Goal: Communication & Community: Answer question/provide support

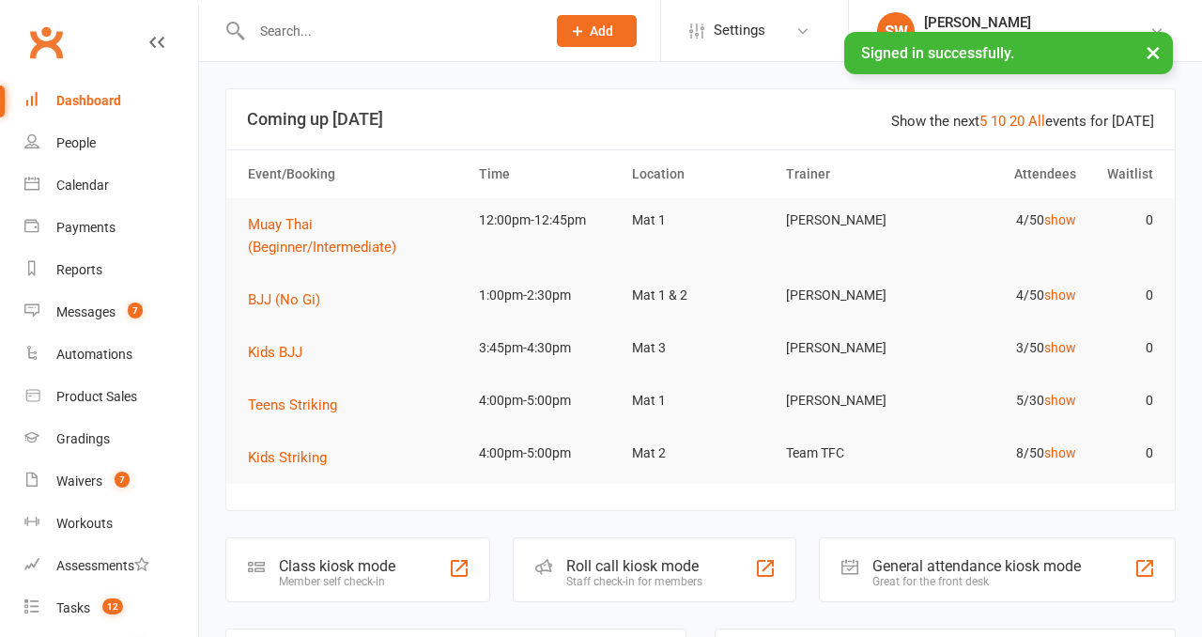
click at [351, 36] on input "text" at bounding box center [389, 31] width 286 height 26
paste input "[PERSON_NAME] [PERSON_NAME]"
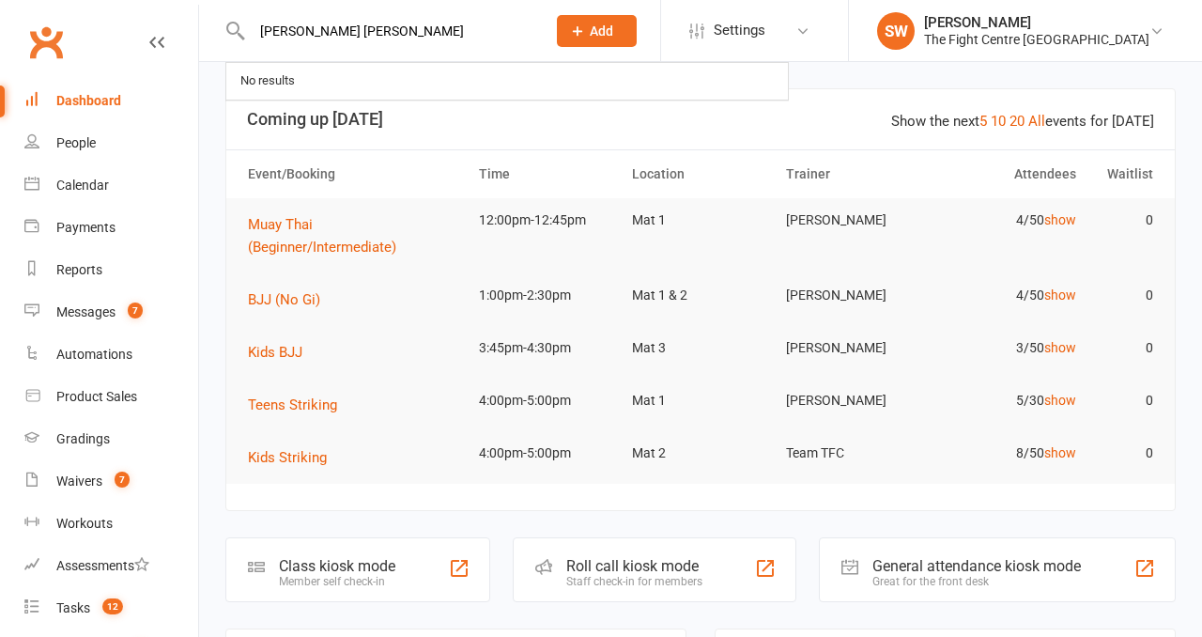
click at [351, 36] on input "[PERSON_NAME] [PERSON_NAME]" at bounding box center [389, 31] width 286 height 26
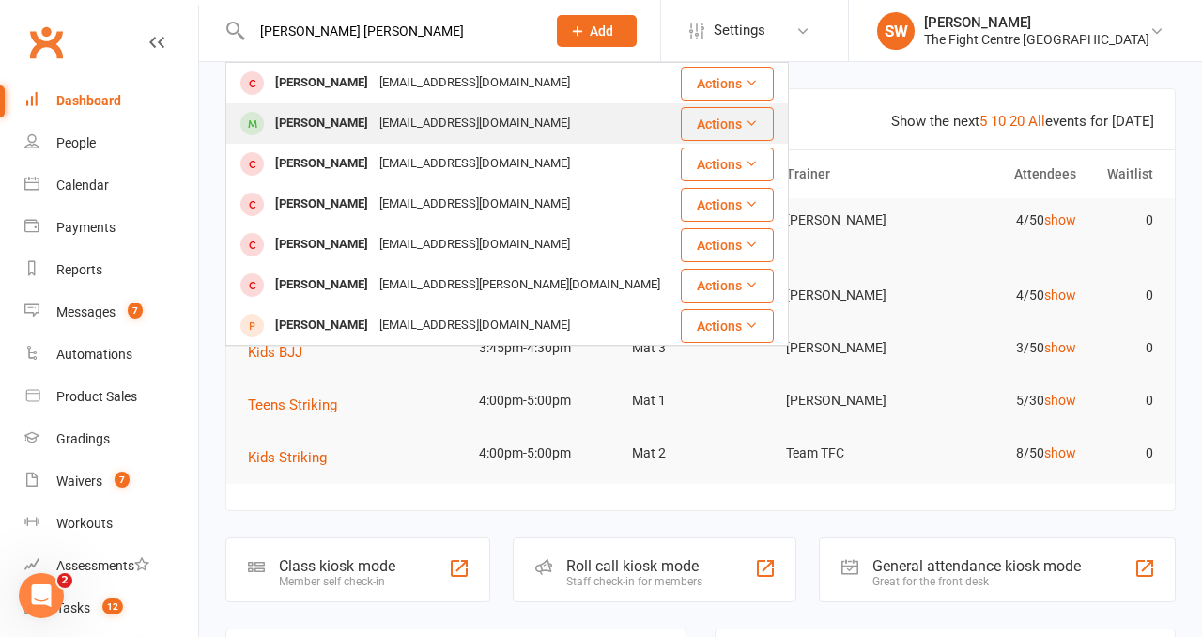
type input "Abigail Scot"
click at [397, 135] on div "abigail_scott_87@outlook.com" at bounding box center [475, 123] width 202 height 27
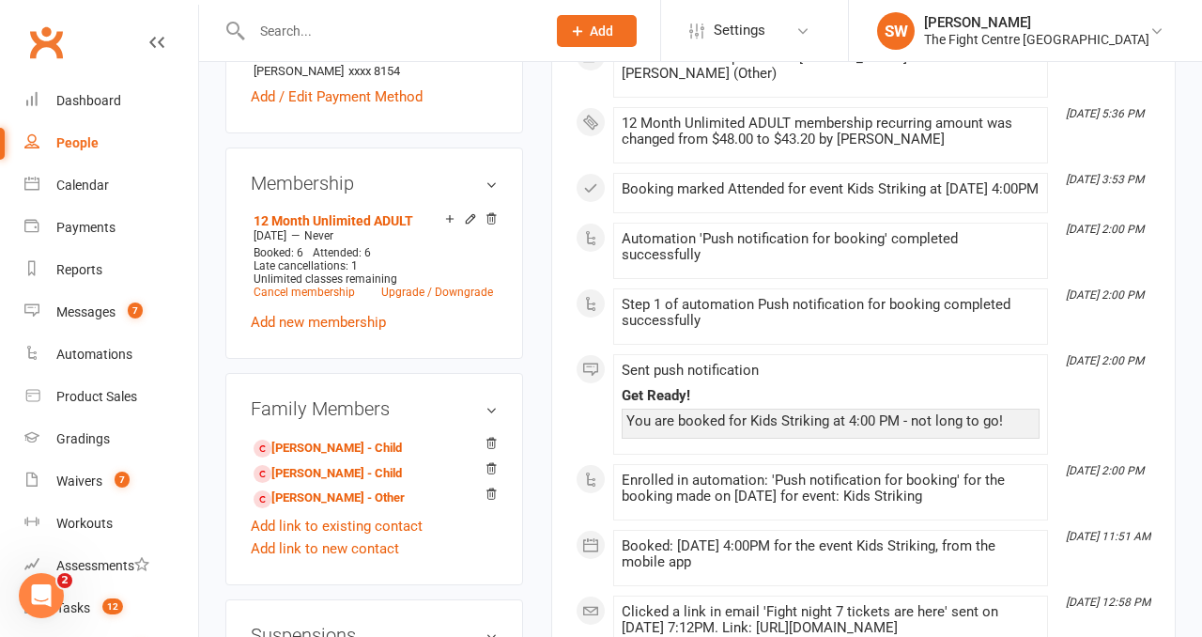
scroll to position [778, 0]
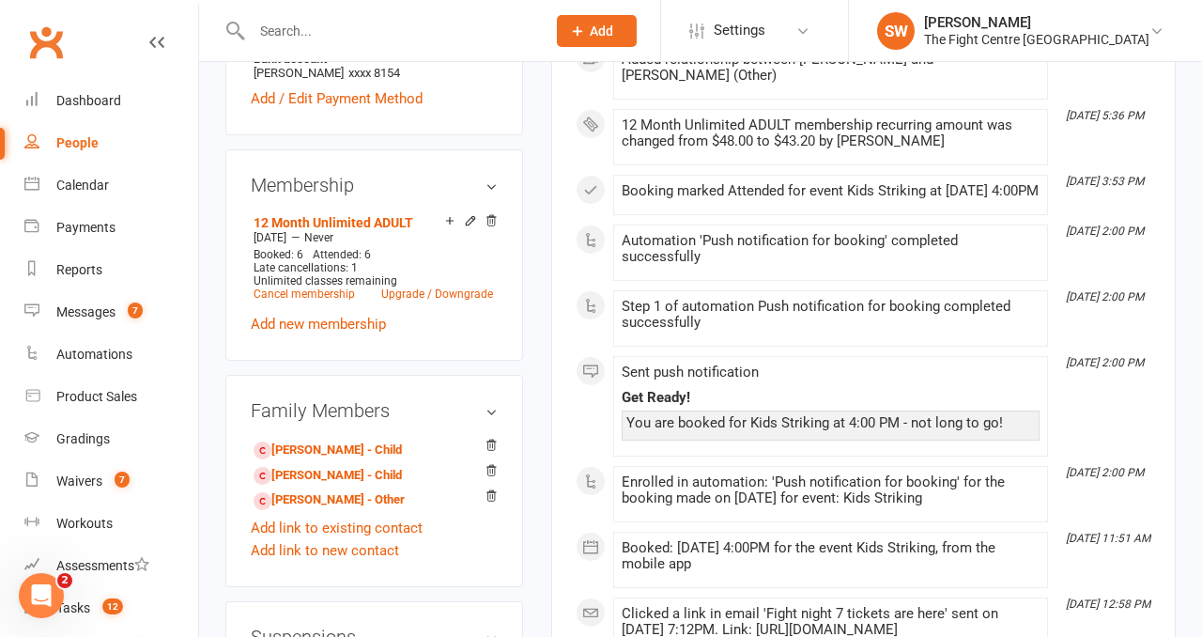
click at [539, 471] on main "✓ Memberships 12 Month Unlimited ADULT Does not expire $ Balance $0.00 Next: 17…" at bounding box center [863, 536] width 653 height 2451
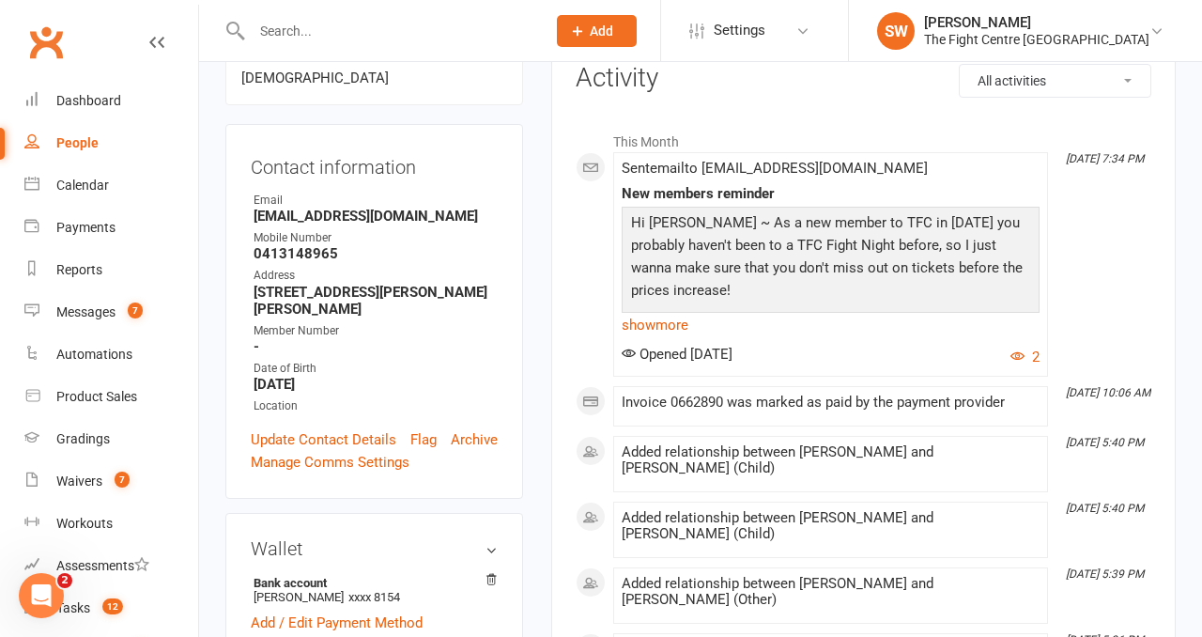
scroll to position [0, 0]
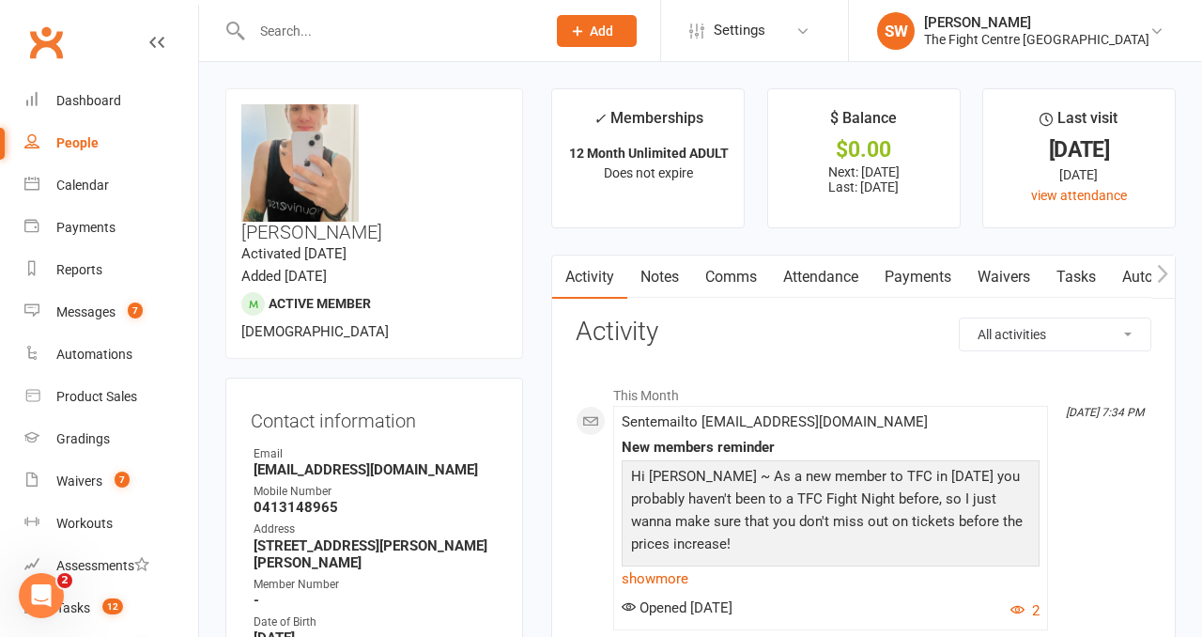
click at [291, 499] on strong "0413148965" at bounding box center [376, 507] width 244 height 17
copy strong "0413148965"
click at [120, 322] on link "Messages 7" at bounding box center [111, 312] width 174 height 42
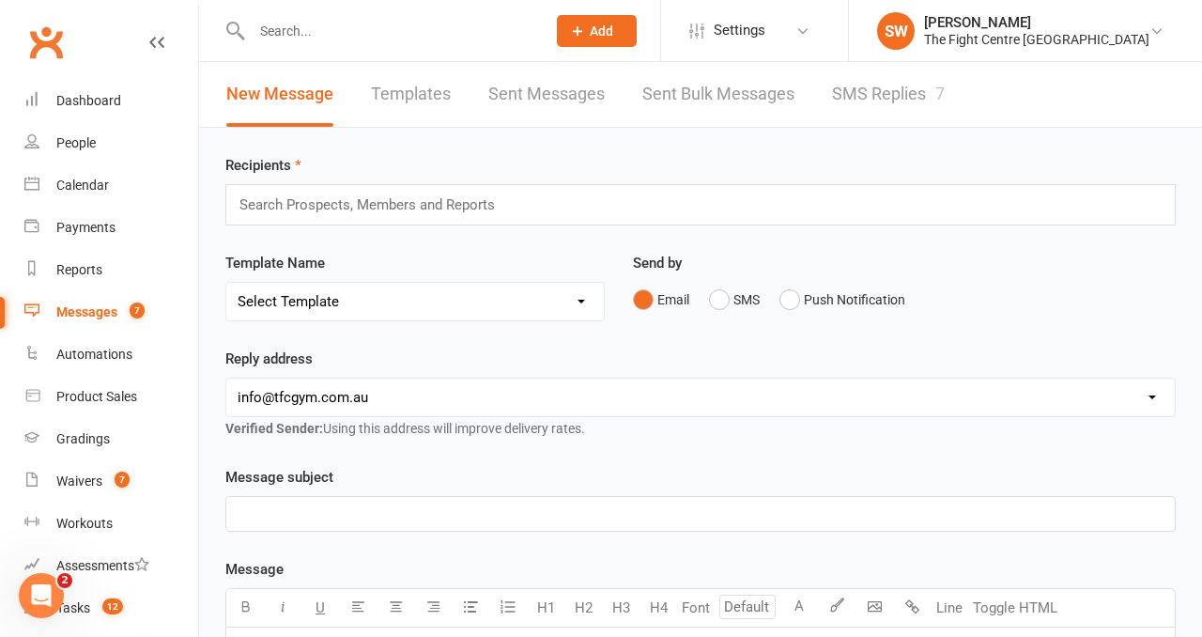
click at [911, 97] on link "SMS Replies 7" at bounding box center [888, 94] width 113 height 65
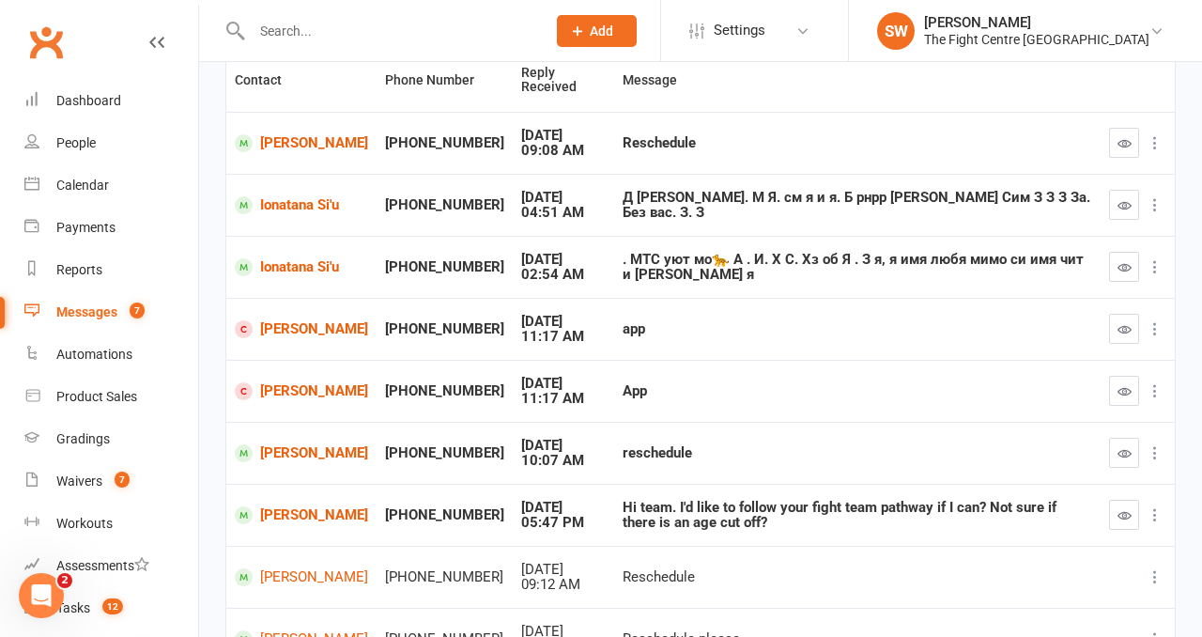
scroll to position [230, 0]
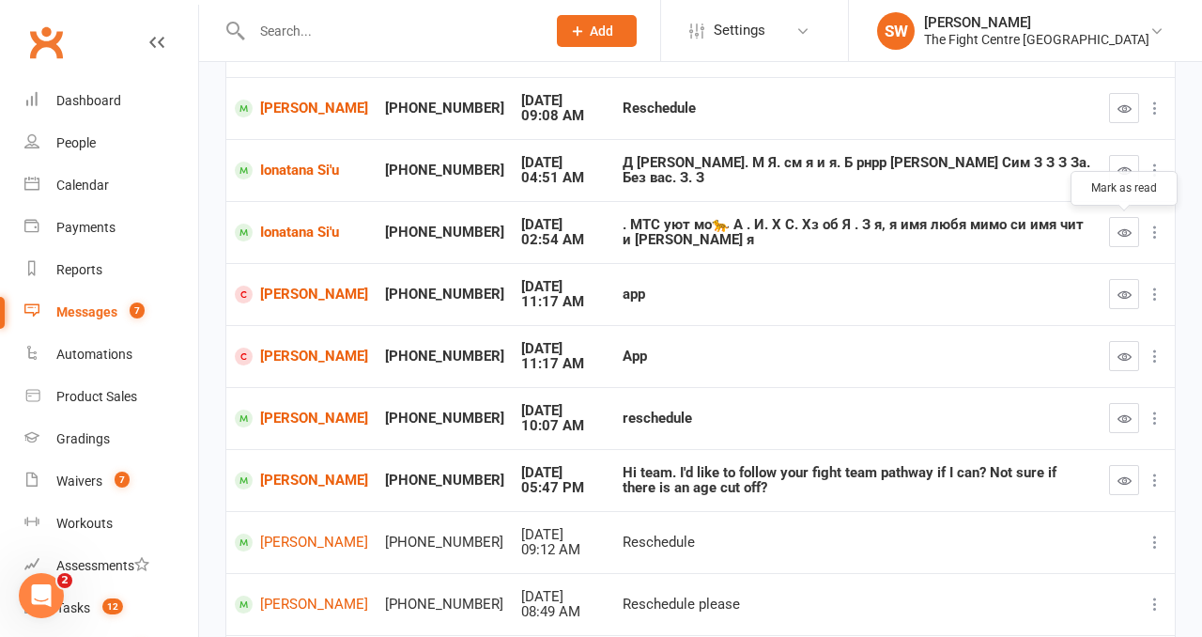
click at [1118, 225] on icon "button" at bounding box center [1125, 232] width 14 height 14
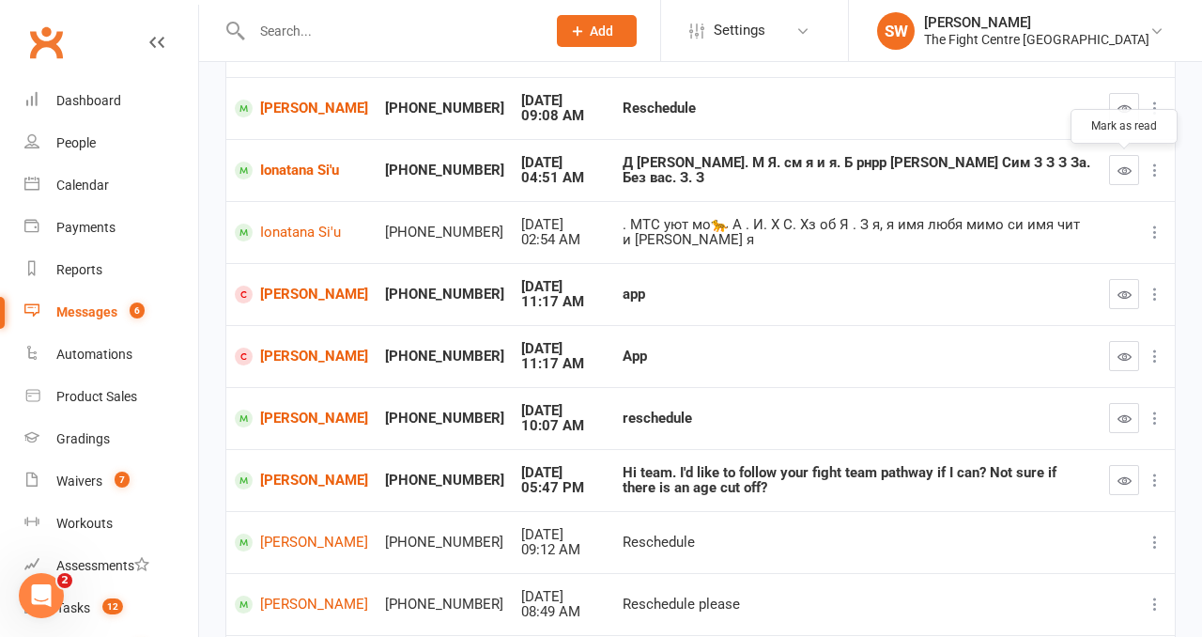
click at [1123, 175] on icon "button" at bounding box center [1125, 170] width 14 height 14
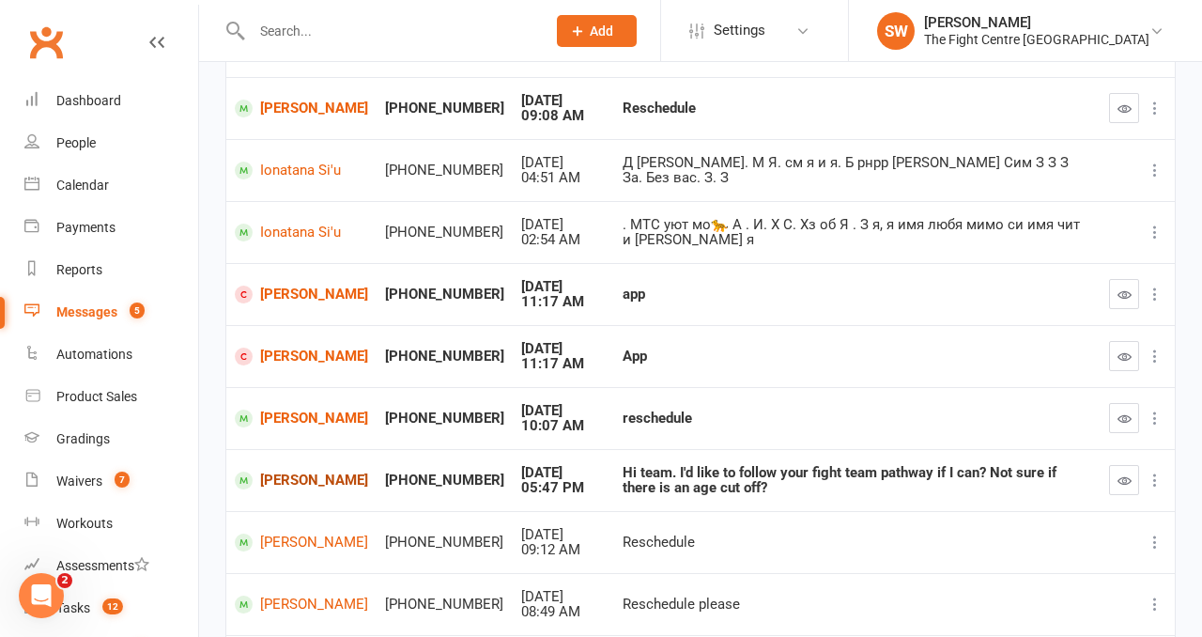
click at [268, 488] on link "[PERSON_NAME]" at bounding box center [301, 481] width 133 height 18
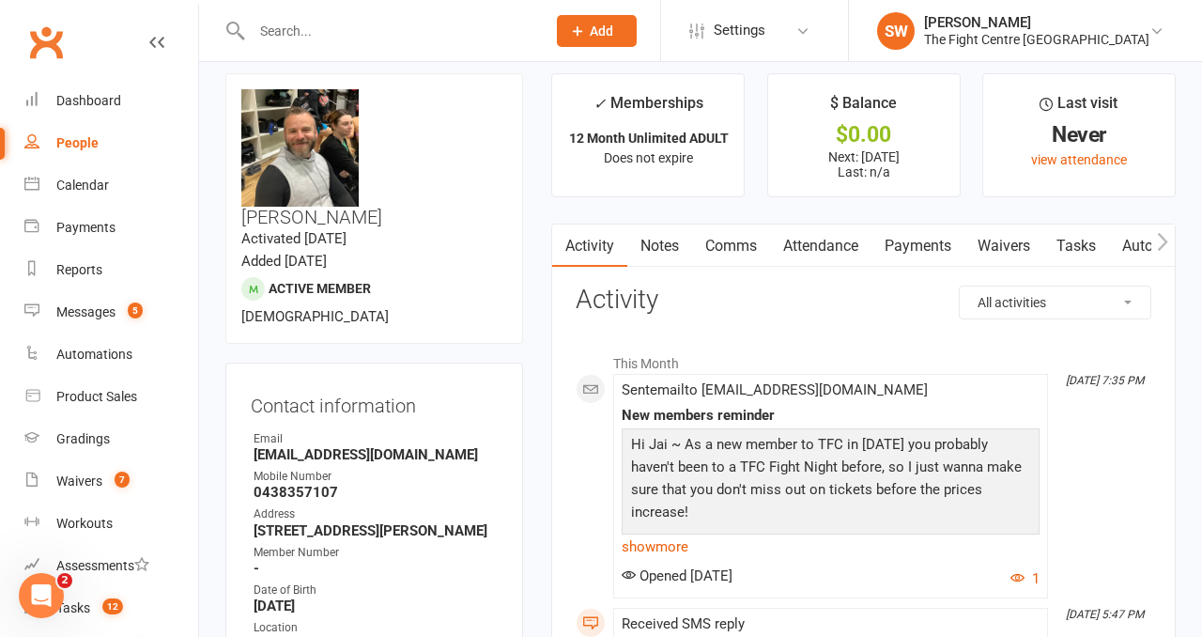
scroll to position [24, 0]
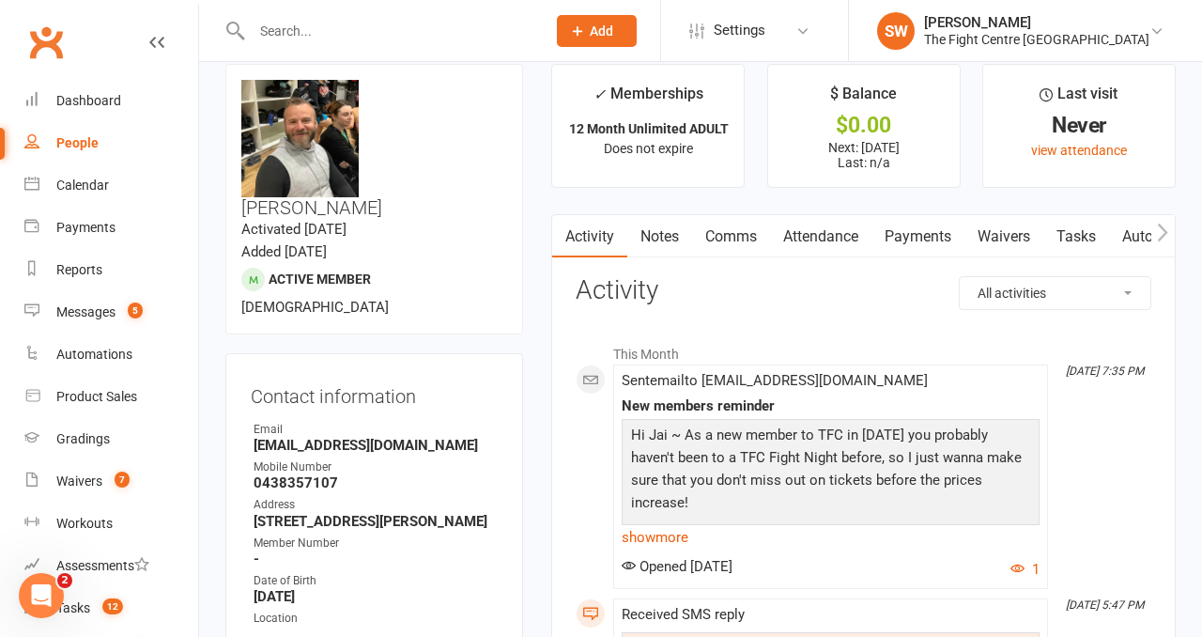
click at [754, 237] on link "Comms" at bounding box center [731, 236] width 78 height 43
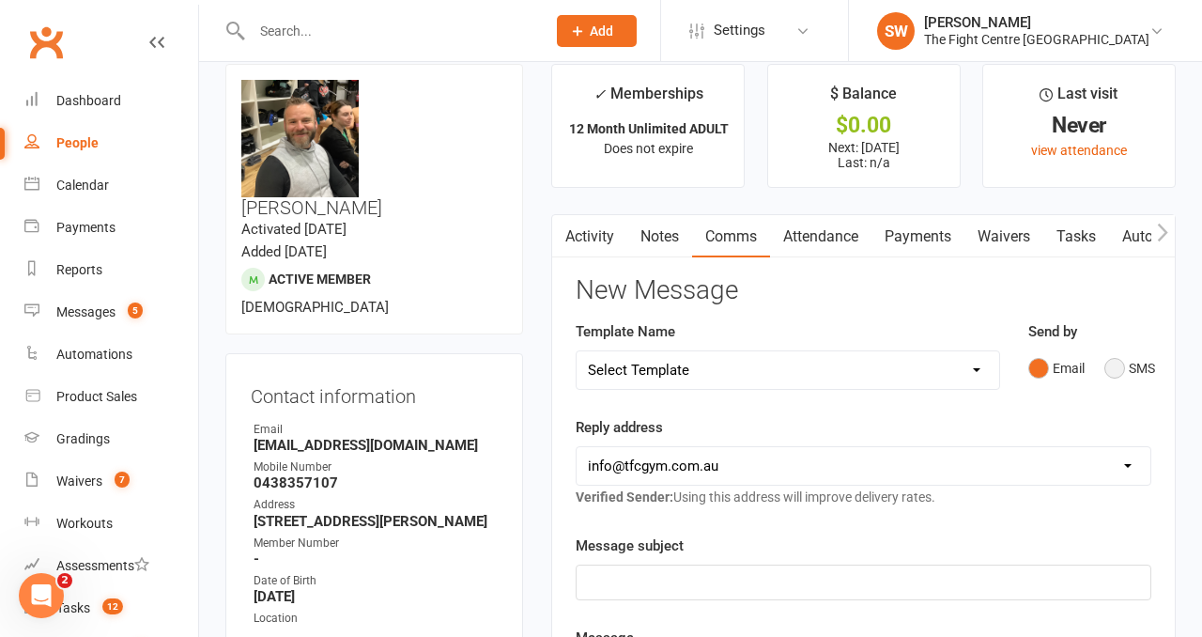
click at [1119, 369] on button "SMS" at bounding box center [1130, 368] width 51 height 36
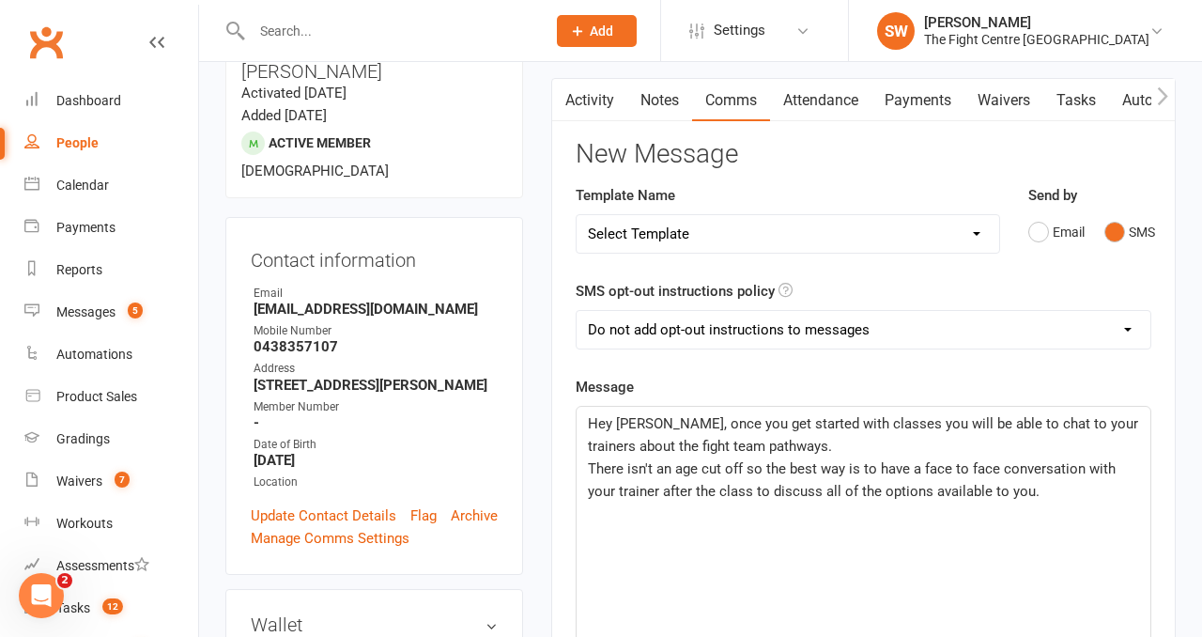
scroll to position [173, 0]
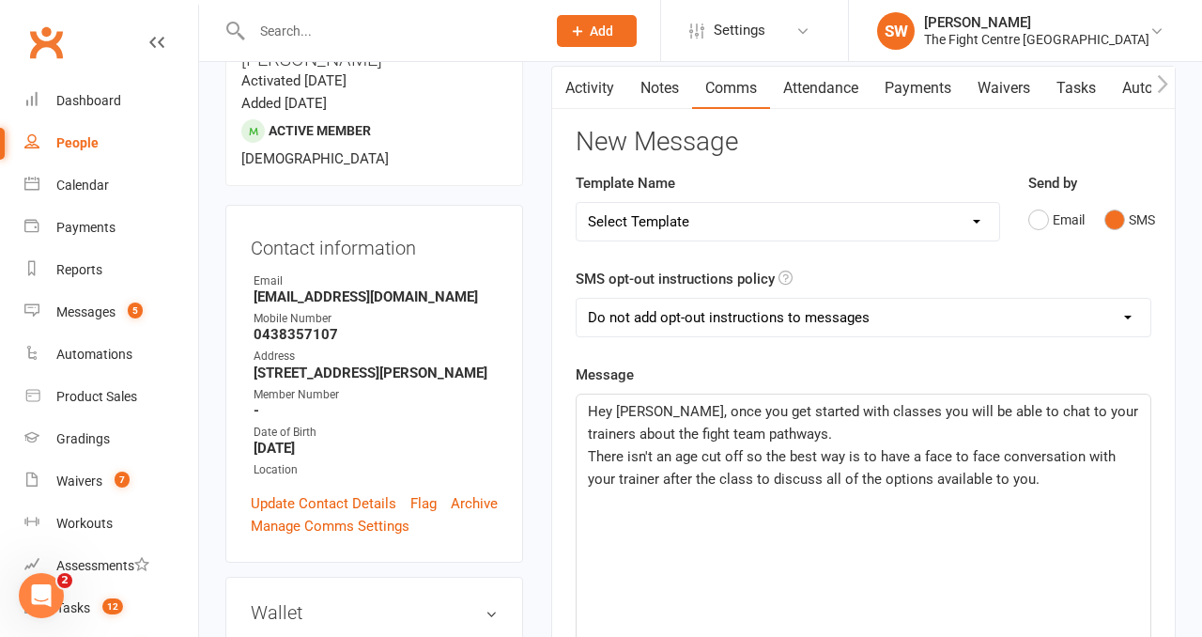
click at [1074, 491] on div "Hey Jai, once you get started with classes you will be able to chat to your tra…" at bounding box center [864, 536] width 574 height 282
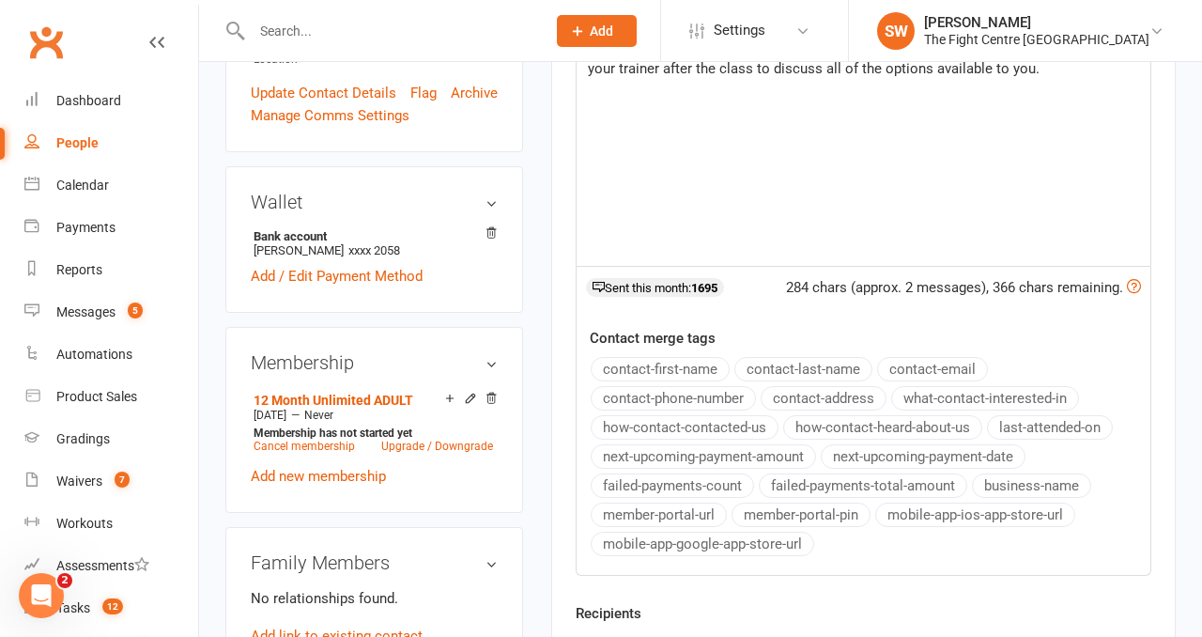
scroll to position [802, 0]
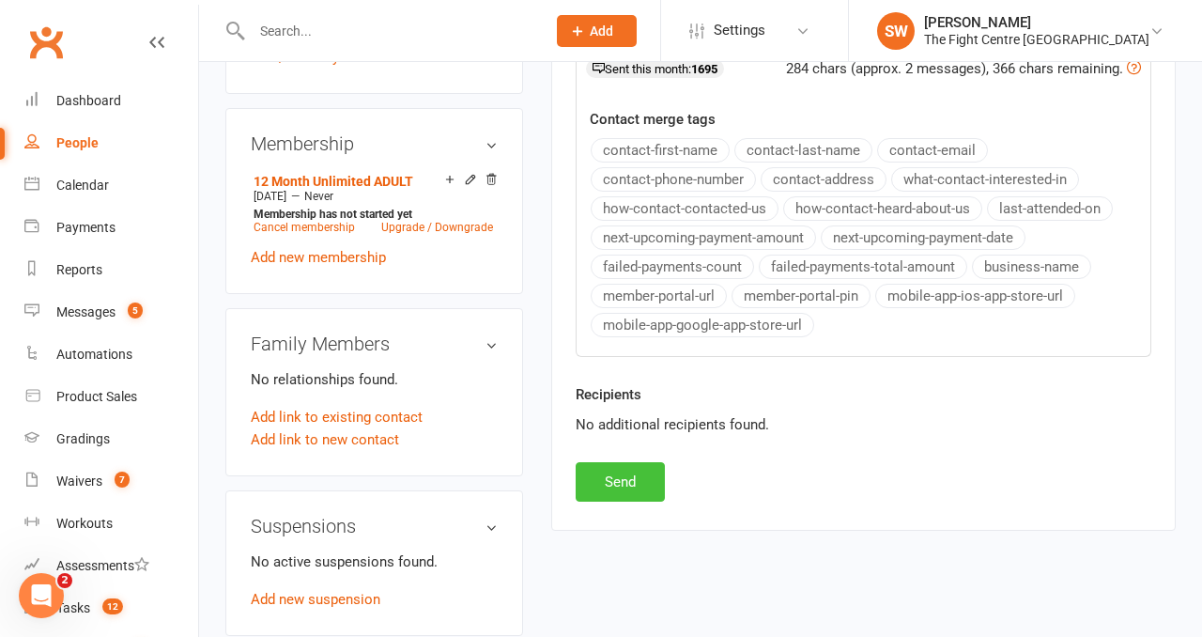
click at [623, 479] on button "Send" at bounding box center [620, 481] width 89 height 39
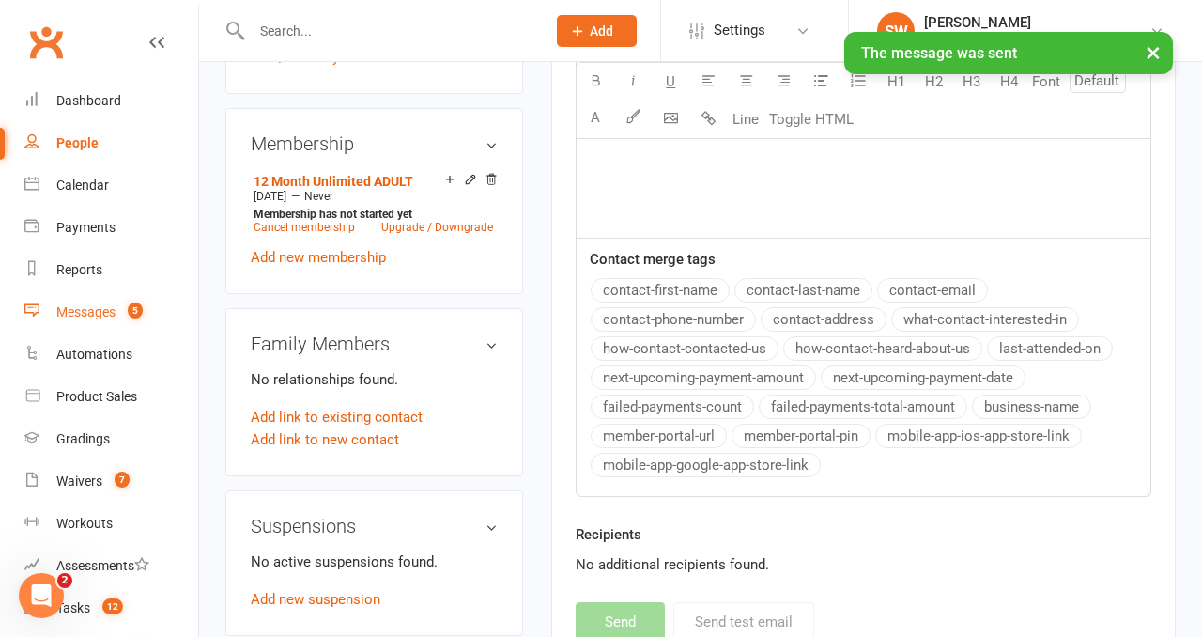
click at [121, 316] on count-badge "5" at bounding box center [130, 311] width 24 height 15
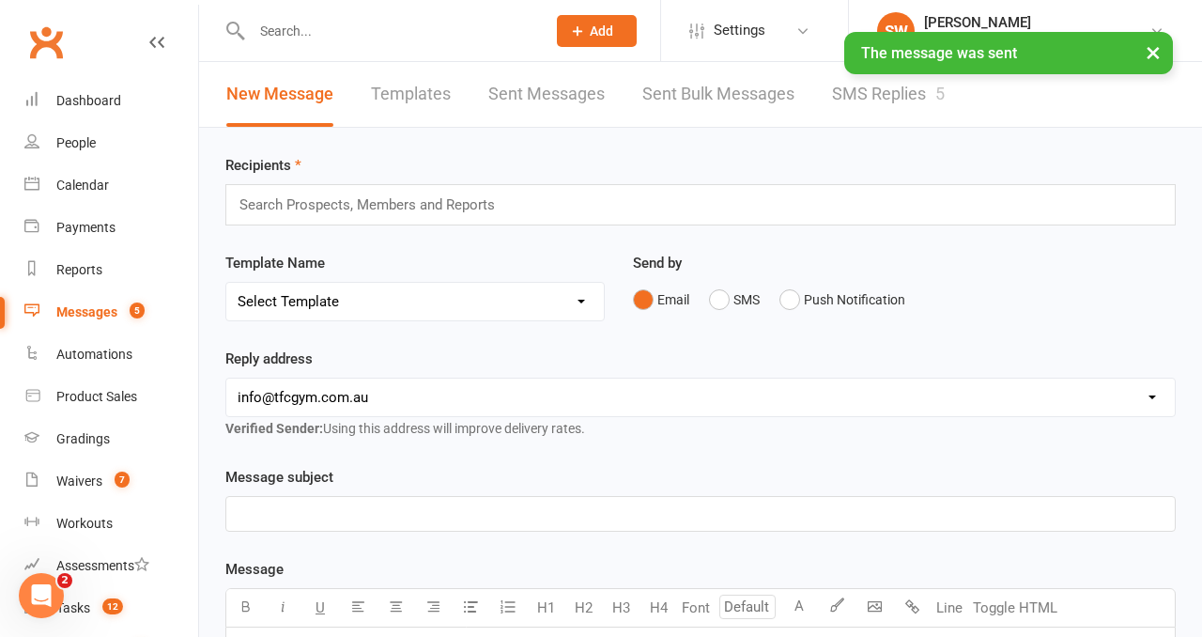
click at [860, 87] on link "SMS Replies 5" at bounding box center [888, 94] width 113 height 65
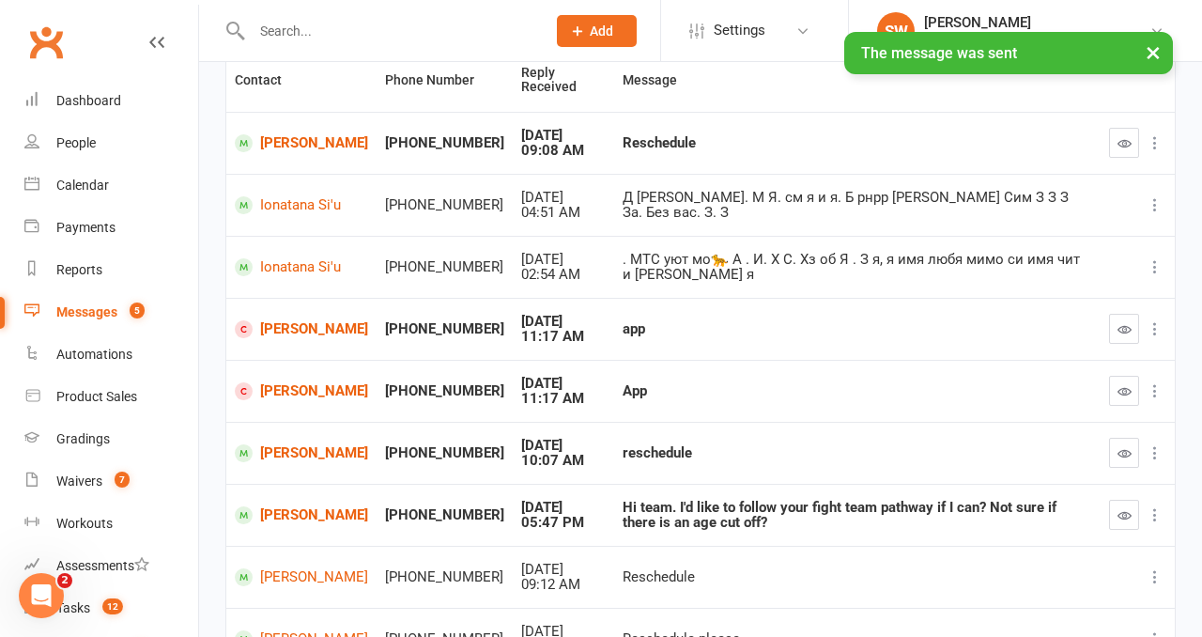
scroll to position [430, 0]
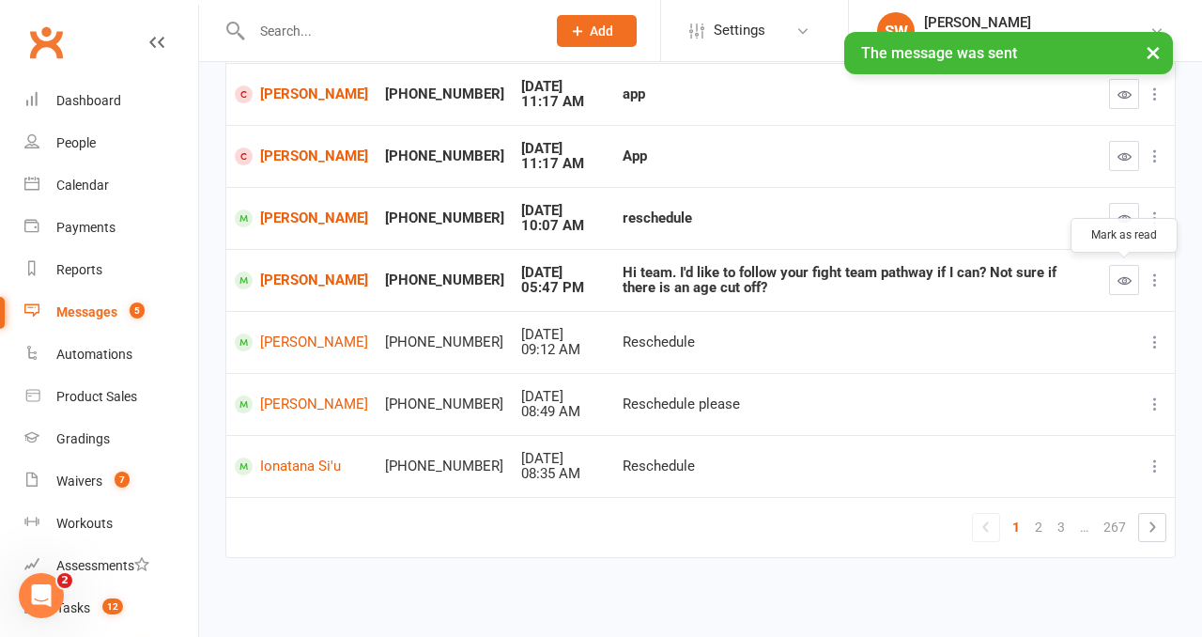
click at [1128, 293] on button "button" at bounding box center [1124, 280] width 30 height 30
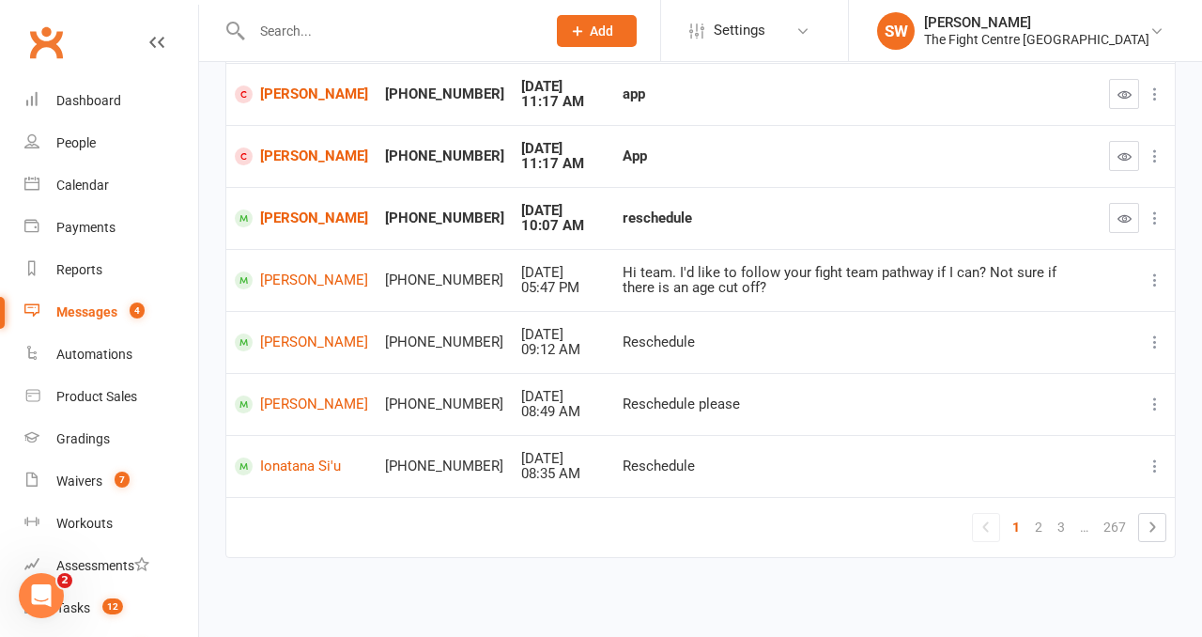
click at [295, 36] on input "text" at bounding box center [389, 31] width 286 height 26
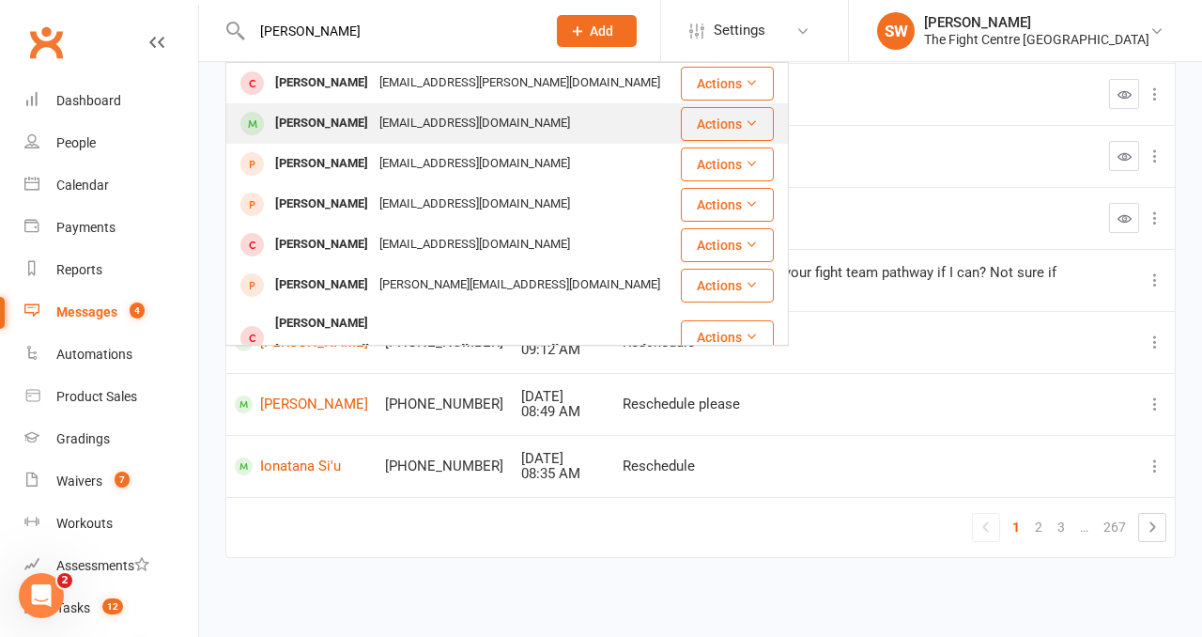
type input "terry m"
click at [374, 121] on div "Terrymalofou685@gmail.com" at bounding box center [475, 123] width 202 height 27
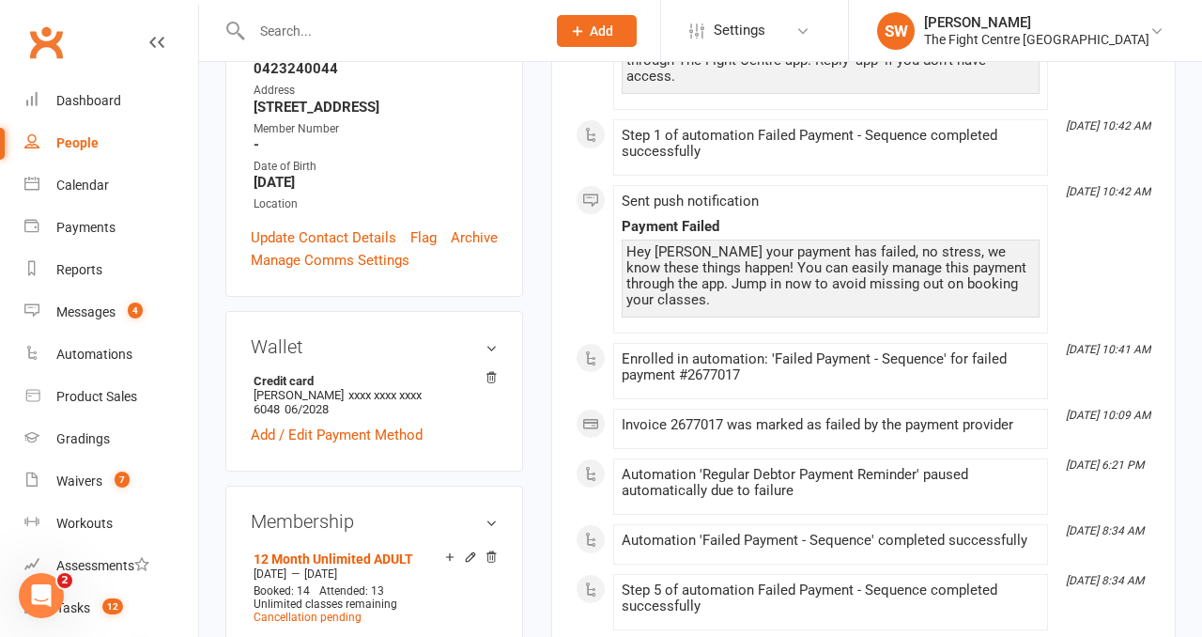
scroll to position [486, 0]
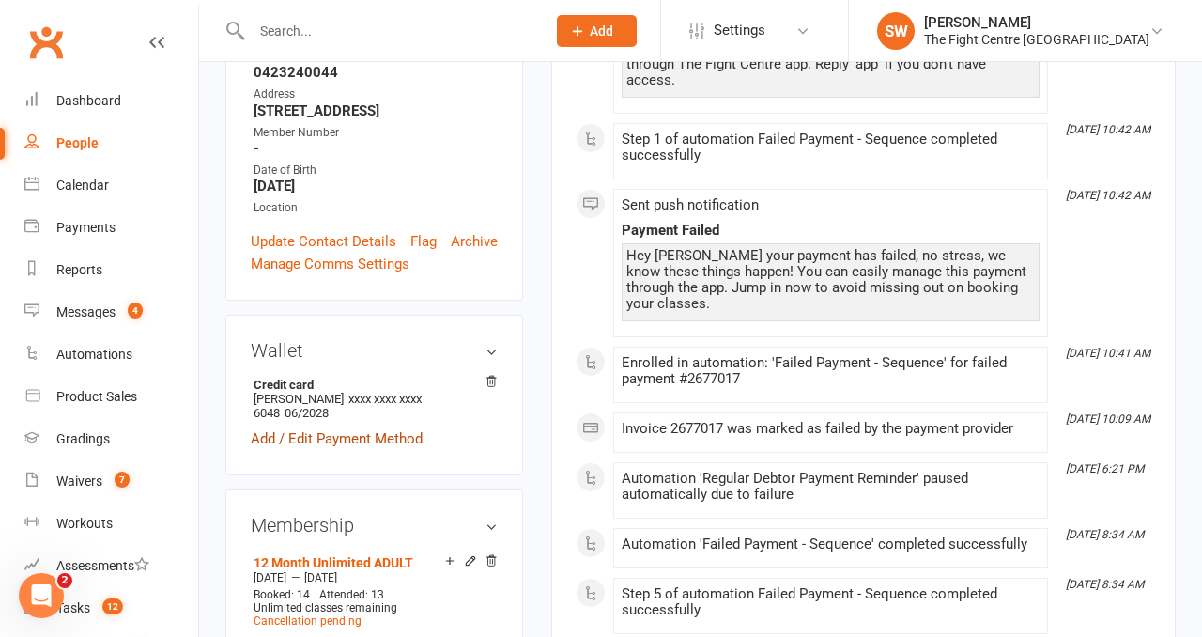
click at [338, 427] on link "Add / Edit Payment Method" at bounding box center [337, 438] width 172 height 23
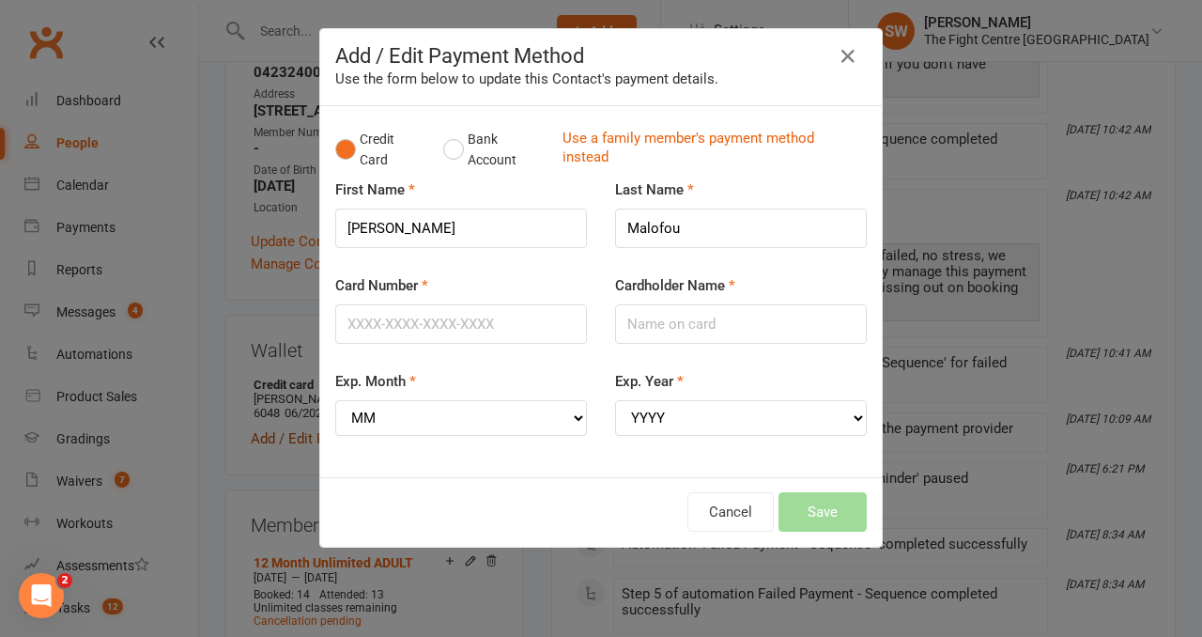
click at [340, 371] on div "Exp. Month MM 01 02 03 04 05 06 07 08 09 10 11 12" at bounding box center [461, 403] width 252 height 66
click at [449, 149] on button "Bank Account" at bounding box center [495, 149] width 104 height 57
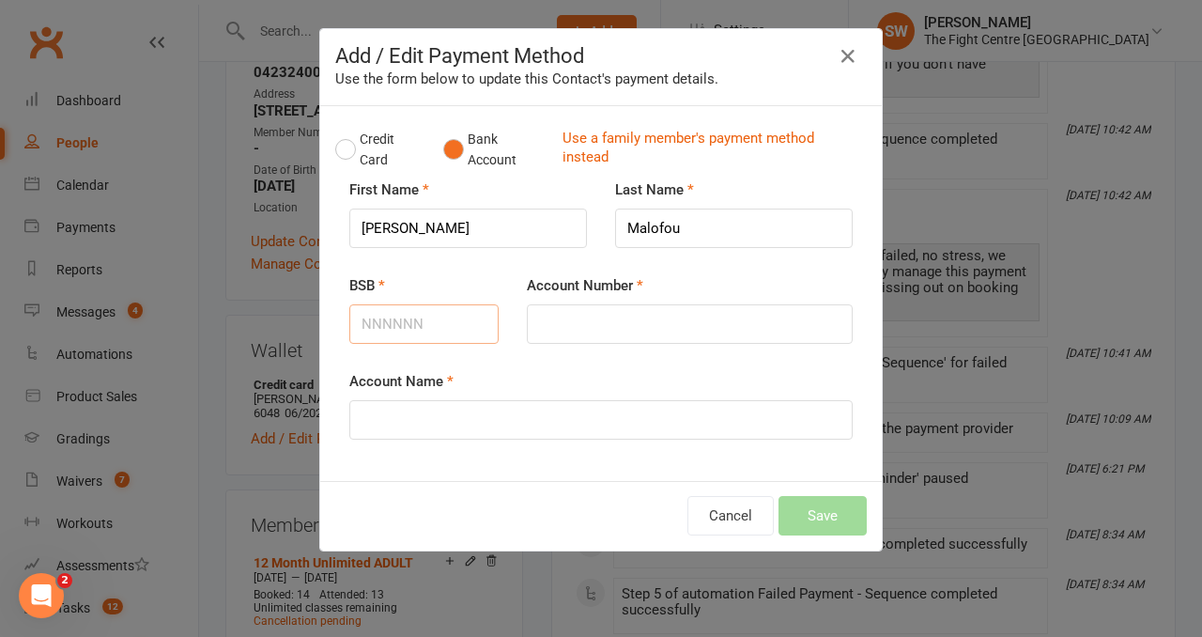
click at [400, 315] on input "BSB" at bounding box center [423, 323] width 149 height 39
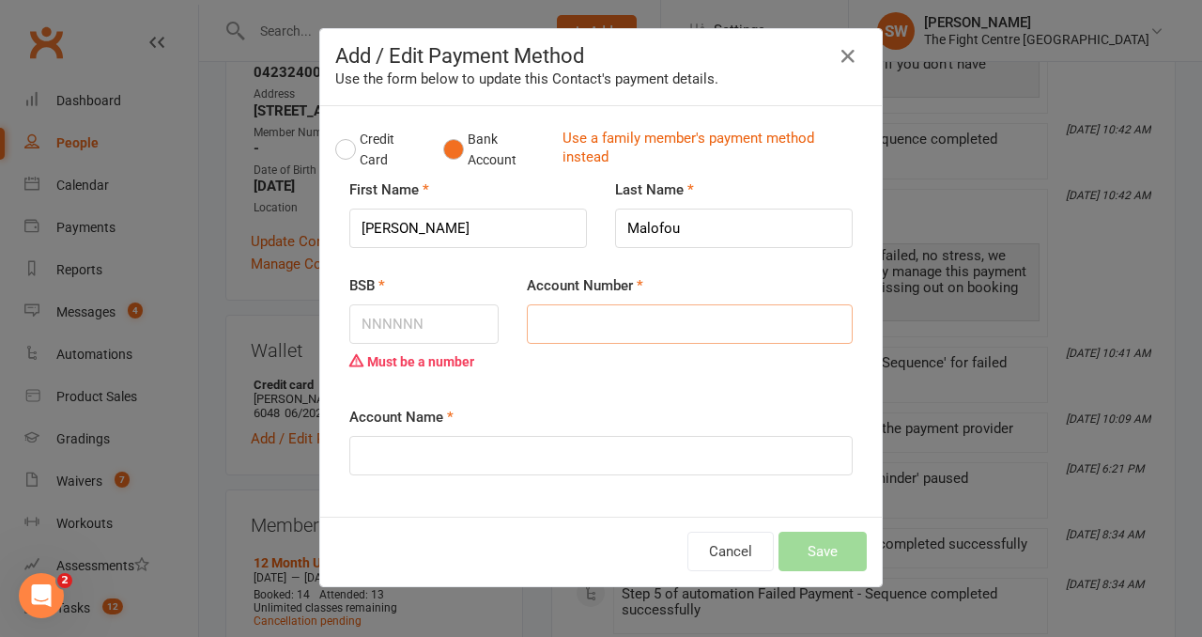
click at [595, 317] on input "Account Number" at bounding box center [690, 323] width 326 height 39
paste input "2824 7693"
type input "2824 7693"
click at [388, 322] on input "BSB" at bounding box center [423, 323] width 149 height 39
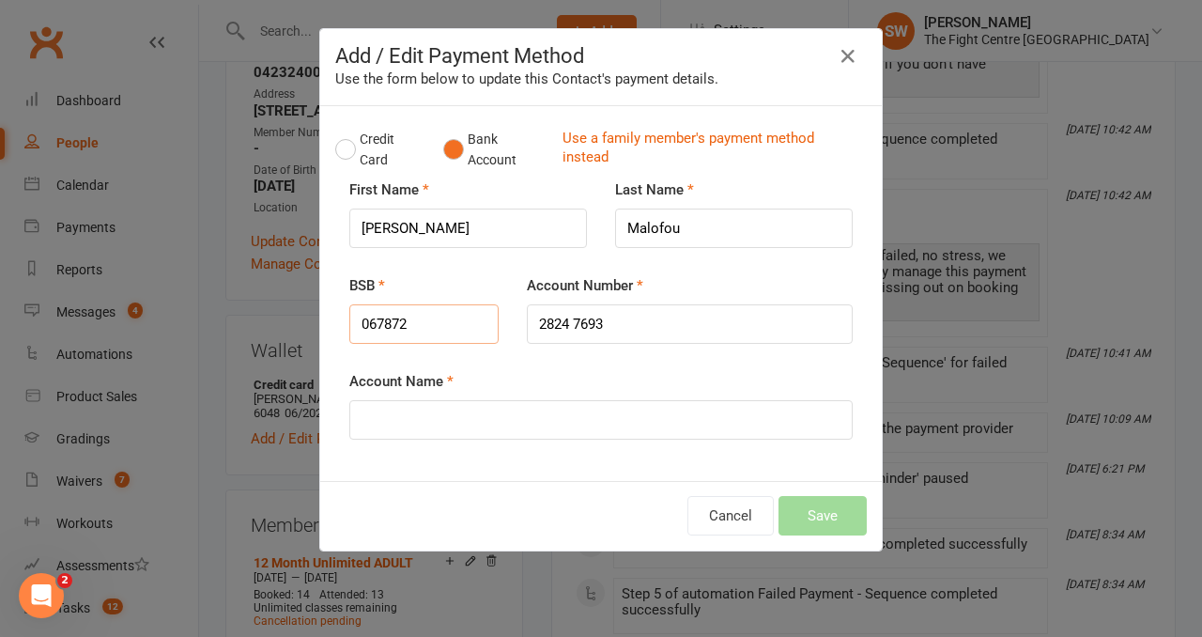
type input "067872"
click at [431, 426] on input "Account Name" at bounding box center [600, 419] width 503 height 39
type input "[PERSON_NAME]"
click at [857, 490] on div "Cancel Save" at bounding box center [601, 516] width 562 height 70
click at [834, 520] on button "Save" at bounding box center [823, 515] width 88 height 39
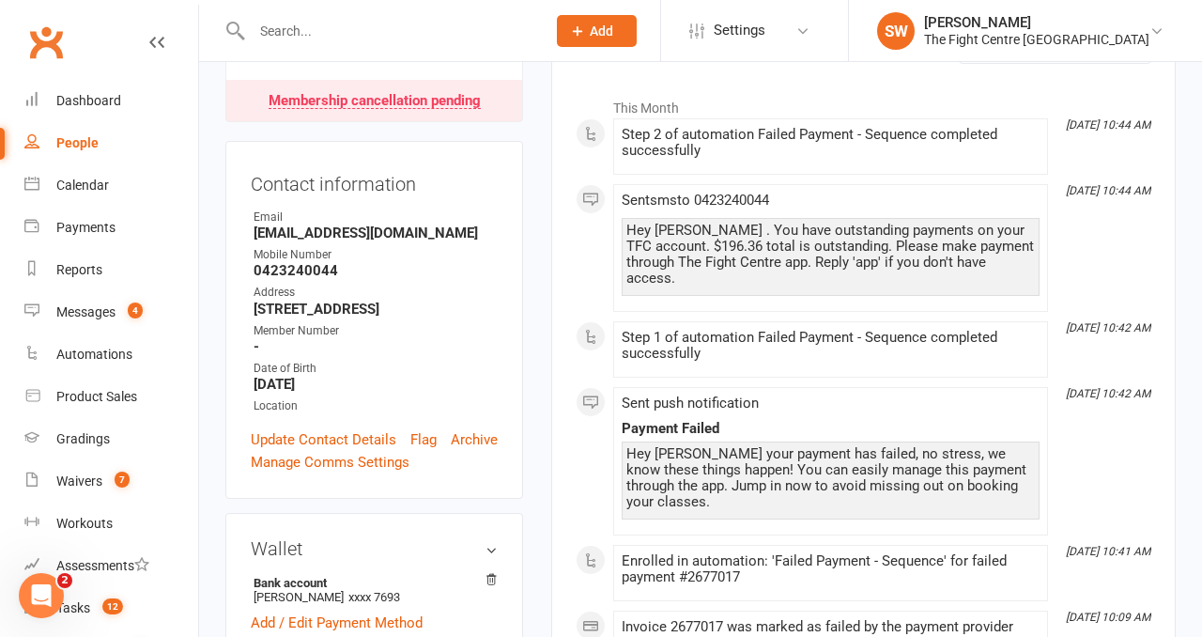
scroll to position [0, 0]
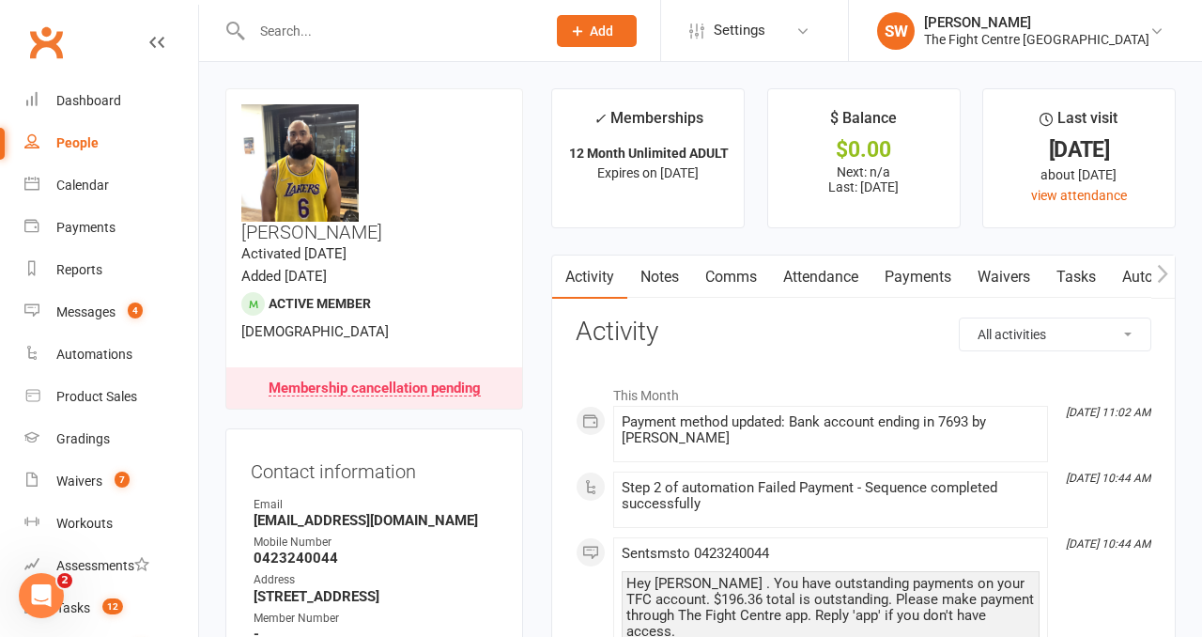
click at [896, 285] on link "Payments" at bounding box center [918, 276] width 93 height 43
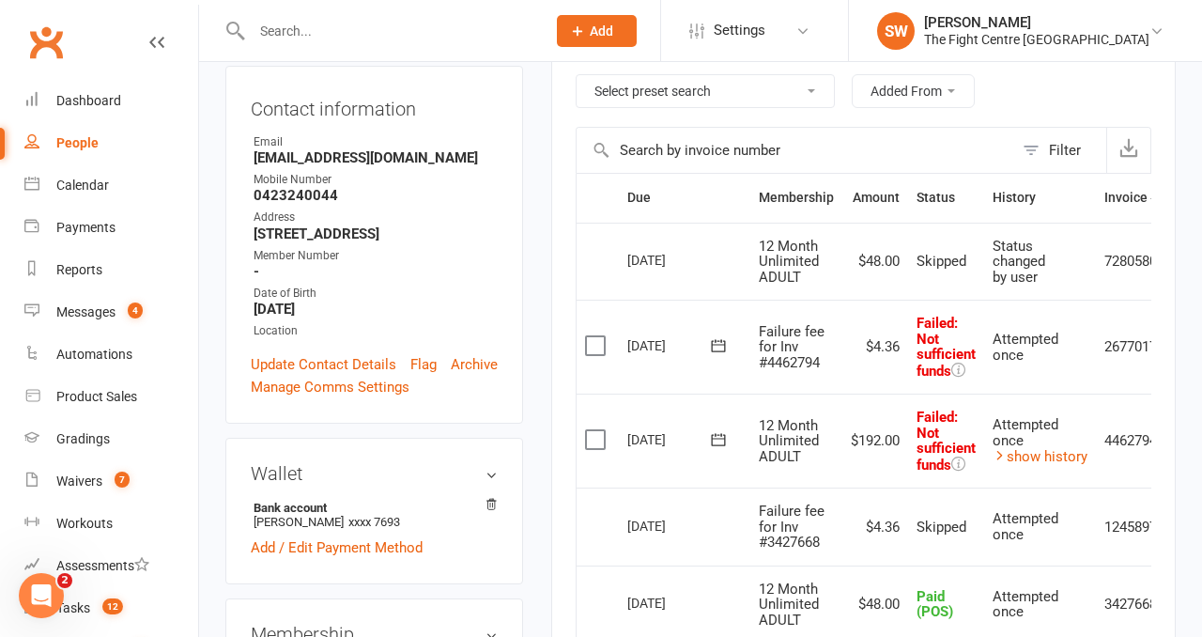
scroll to position [398, 0]
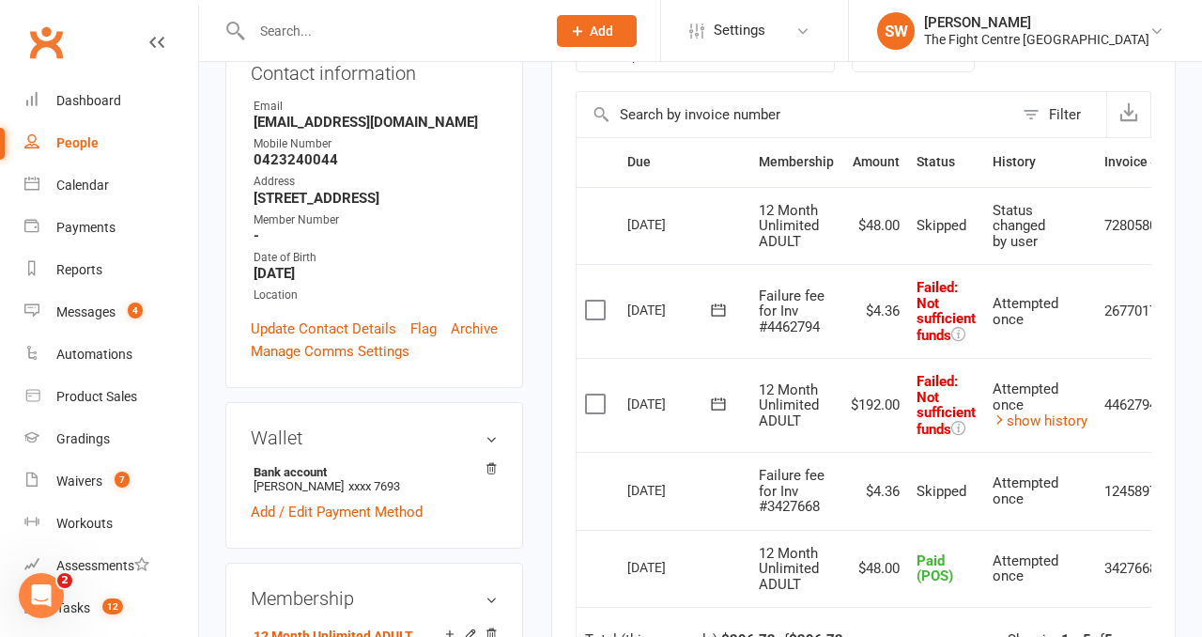
click at [725, 408] on icon at bounding box center [719, 403] width 14 height 12
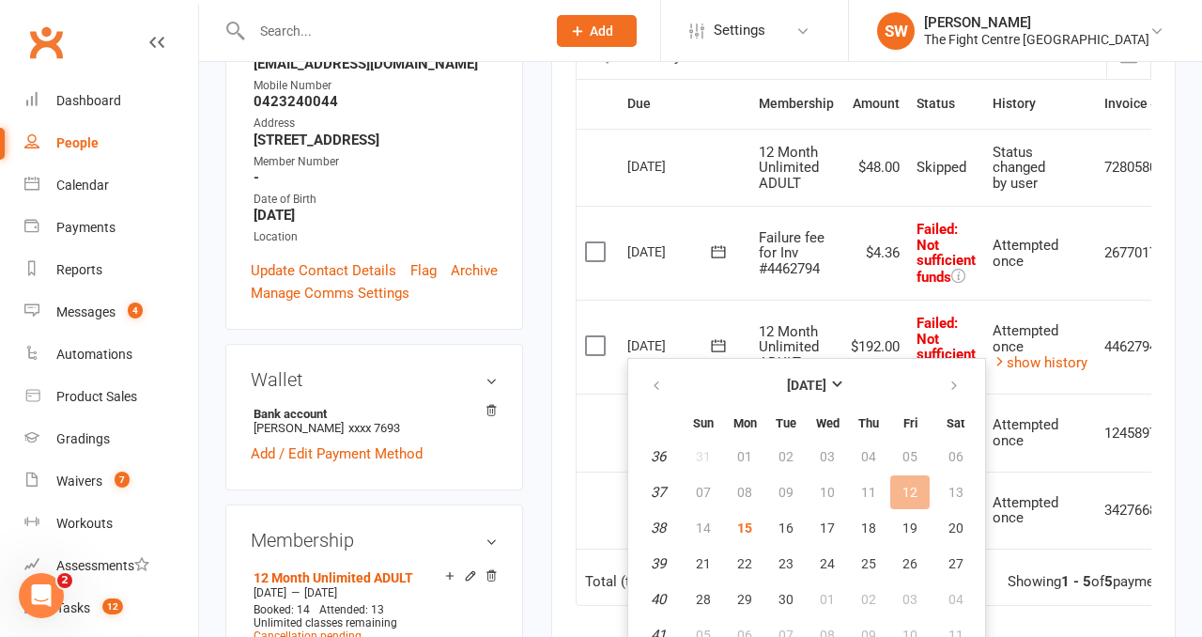
scroll to position [459, 0]
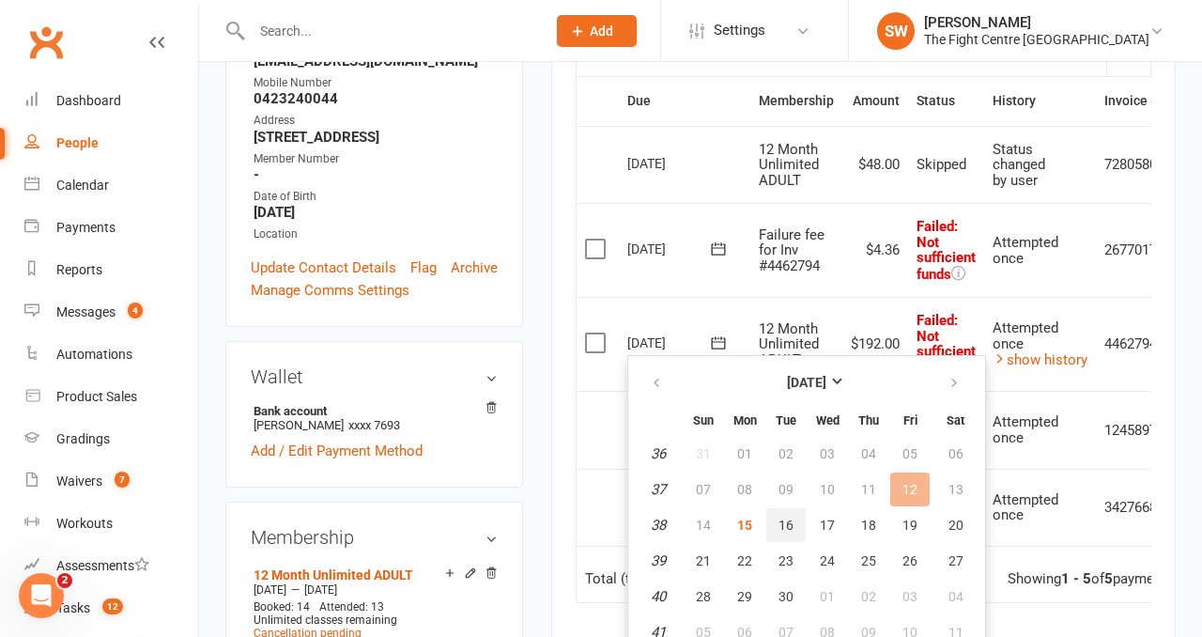
click at [786, 527] on span "16" at bounding box center [786, 525] width 15 height 15
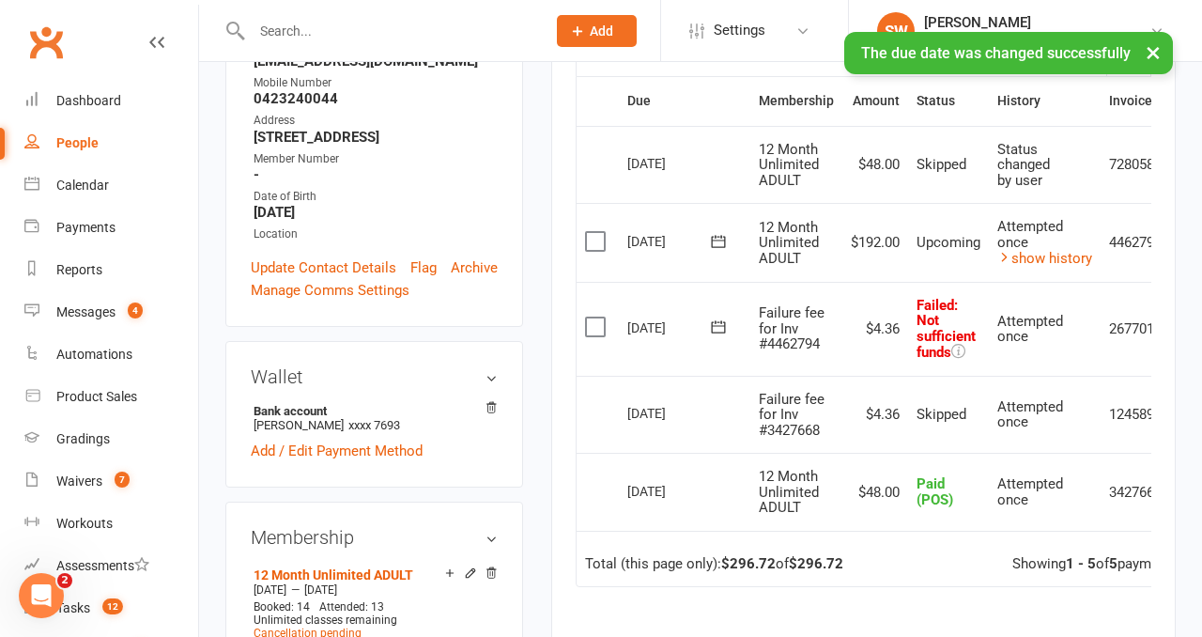
click at [717, 322] on icon at bounding box center [719, 327] width 14 height 12
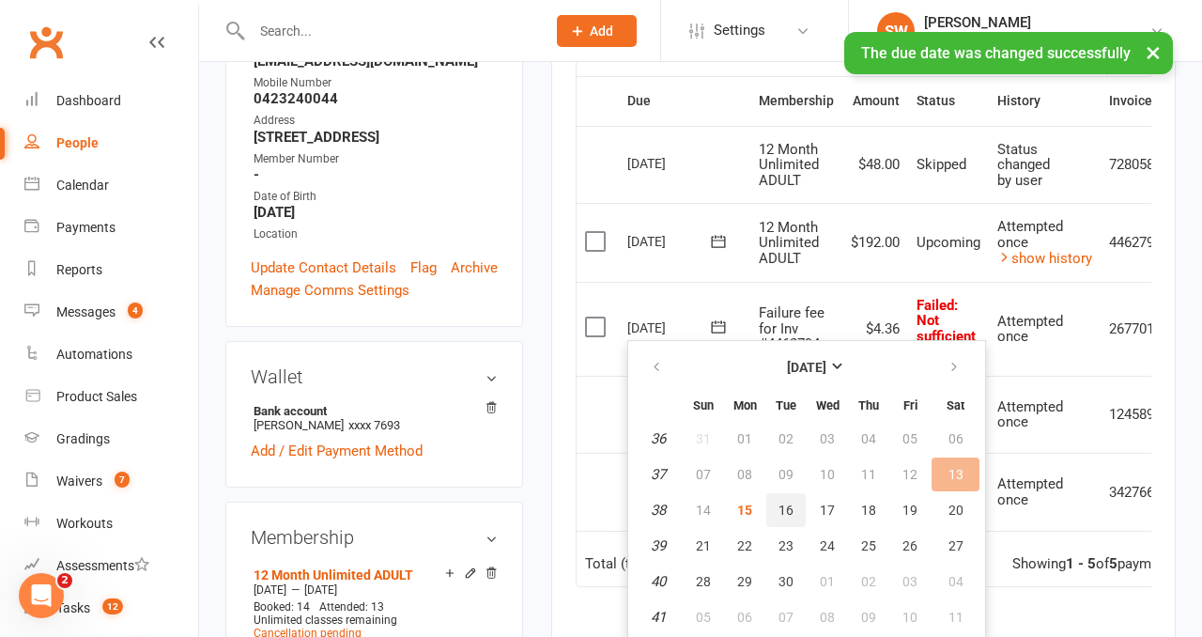
click at [794, 515] on button "16" at bounding box center [785, 510] width 39 height 34
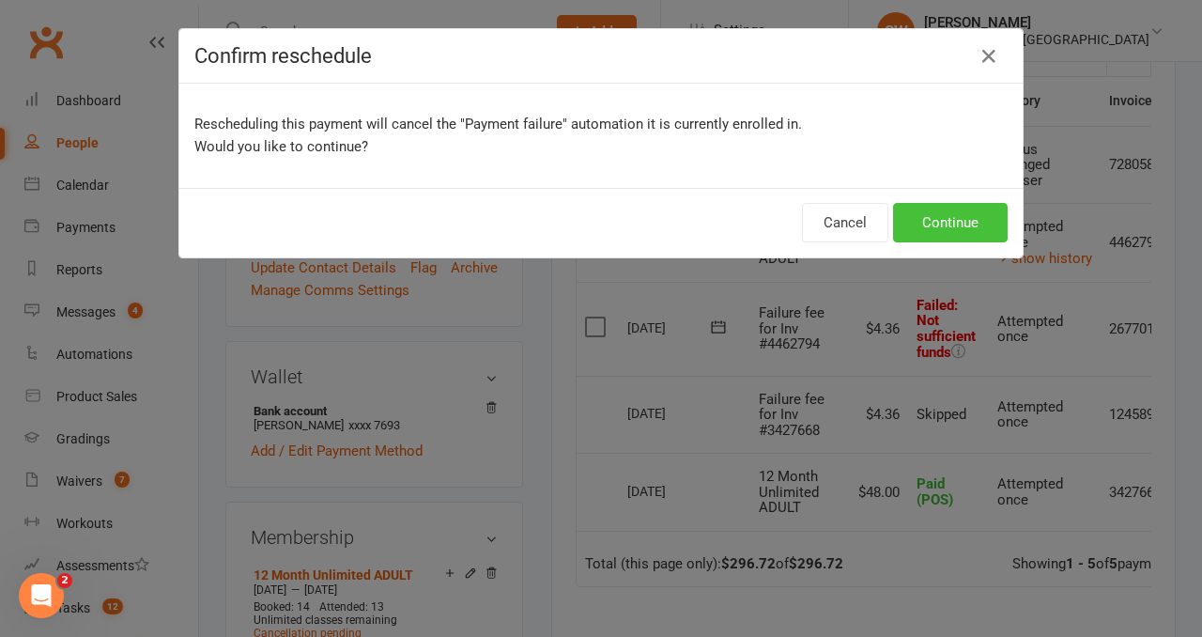
click at [947, 224] on button "Continue" at bounding box center [950, 222] width 115 height 39
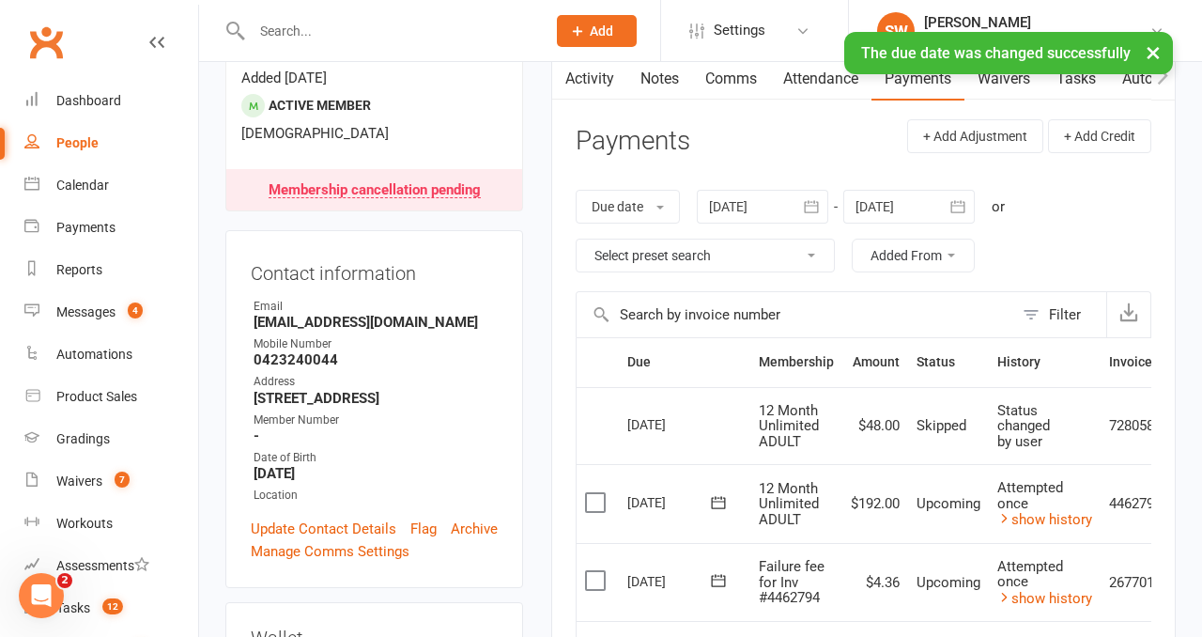
scroll to position [0, 0]
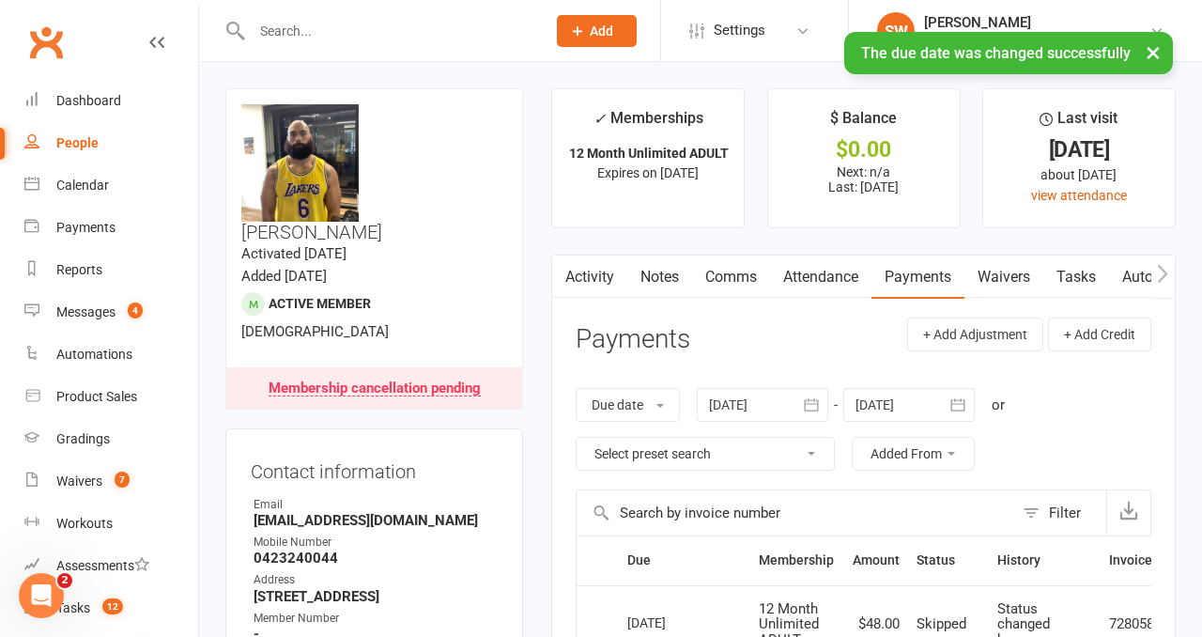
click at [334, 22] on input "text" at bounding box center [389, 31] width 286 height 26
paste input "Rahmat Ayesha Sarfudin"
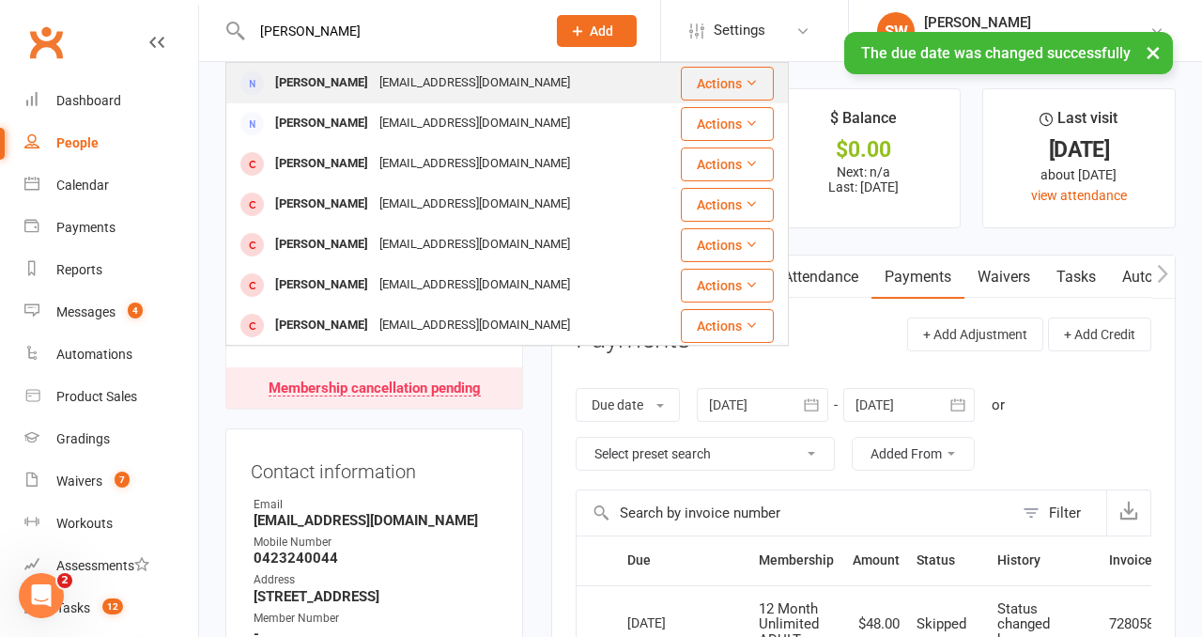
type input "Rahmat Ayesha Sarfudin"
click at [410, 85] on div "Rahmatayesha@gmail.com" at bounding box center [475, 83] width 202 height 27
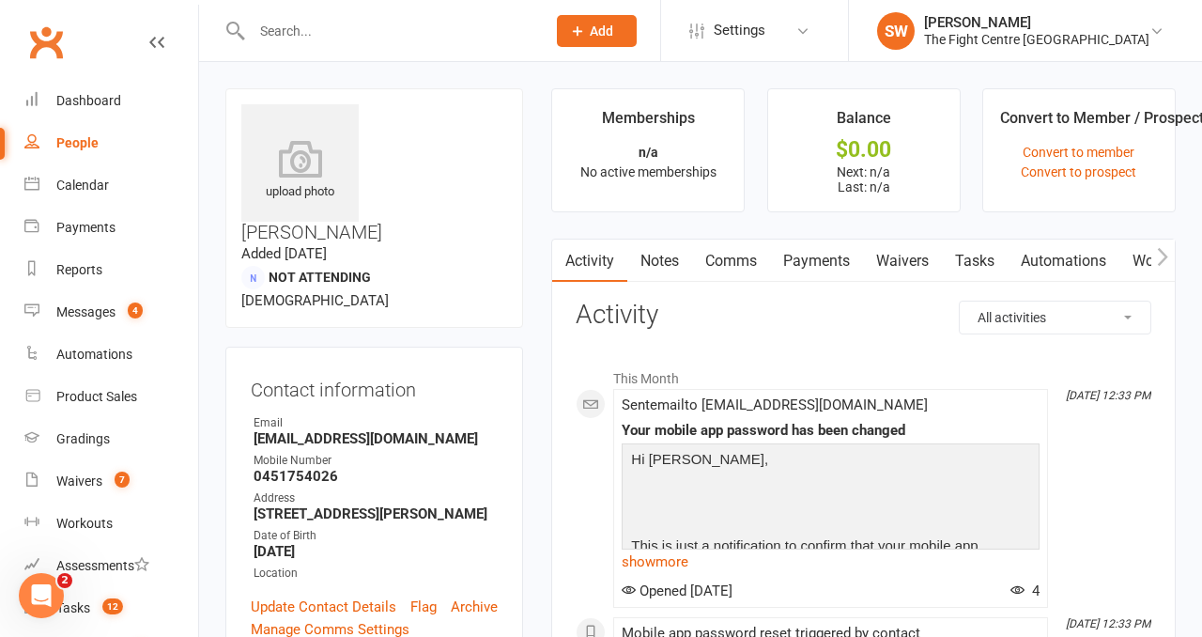
click at [1159, 252] on icon "button" at bounding box center [1162, 257] width 11 height 20
click at [982, 272] on link "Mobile App" at bounding box center [1002, 261] width 101 height 43
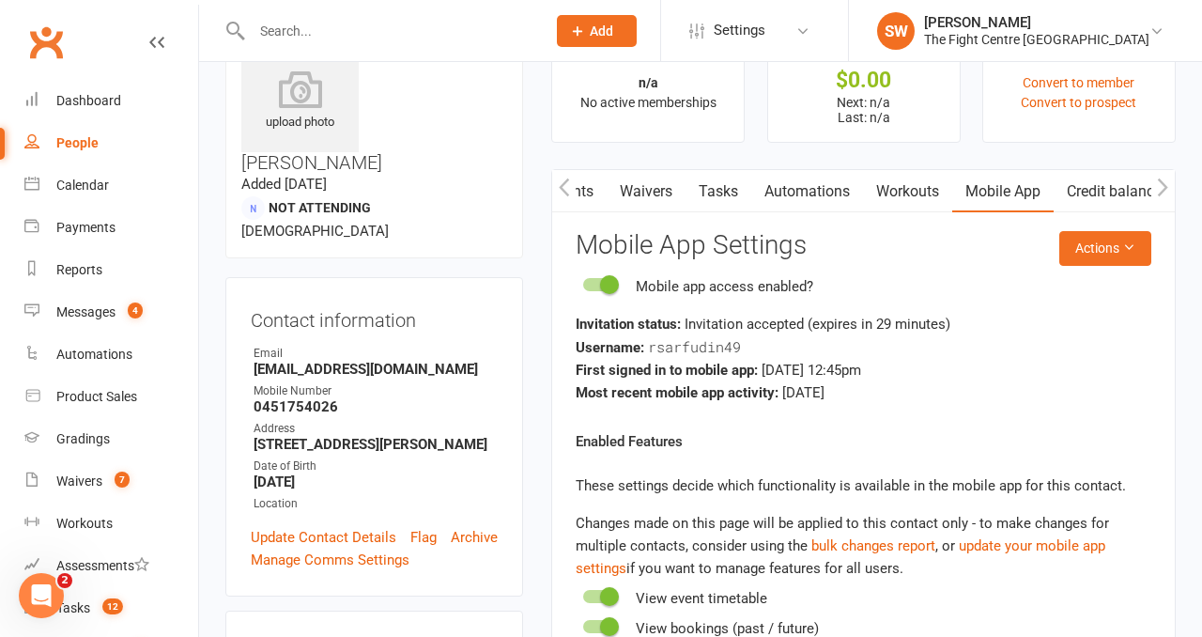
scroll to position [30, 0]
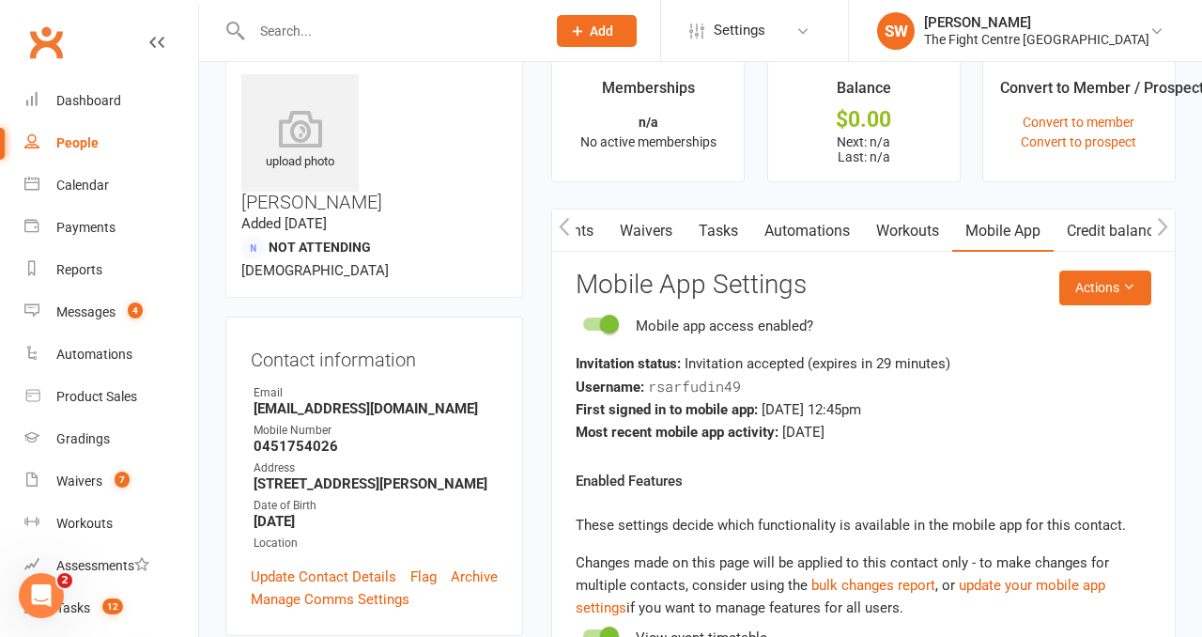
click at [565, 229] on icon "button" at bounding box center [564, 227] width 11 height 20
click at [565, 228] on icon "button" at bounding box center [564, 227] width 11 height 20
click at [622, 235] on link "Activity" at bounding box center [589, 230] width 75 height 43
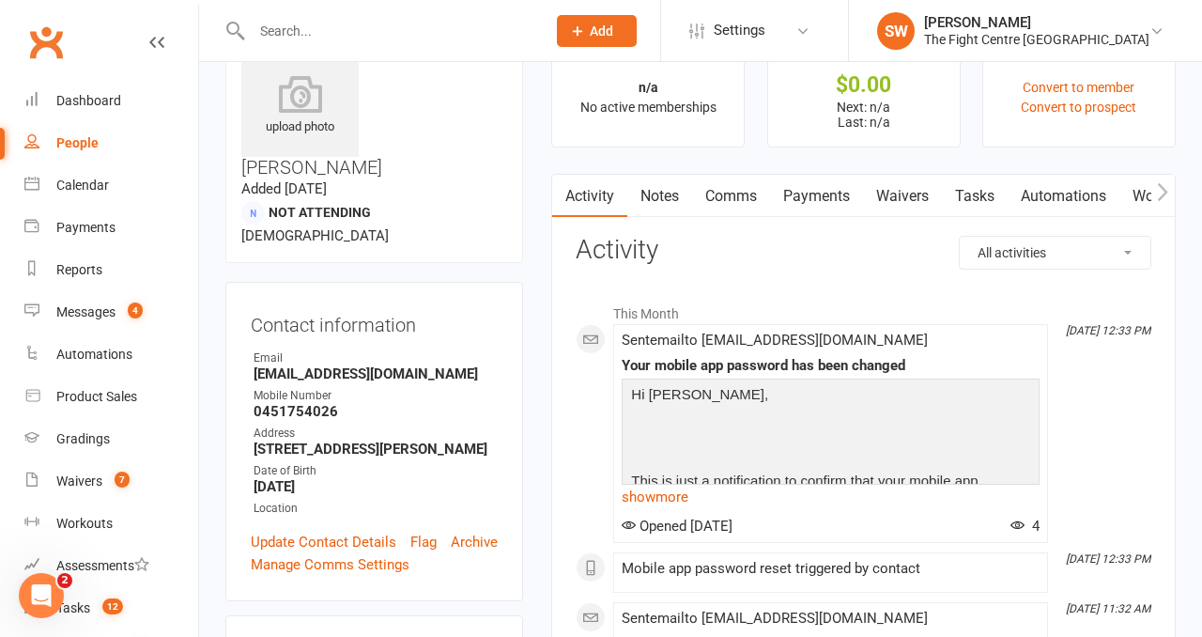
scroll to position [67, 0]
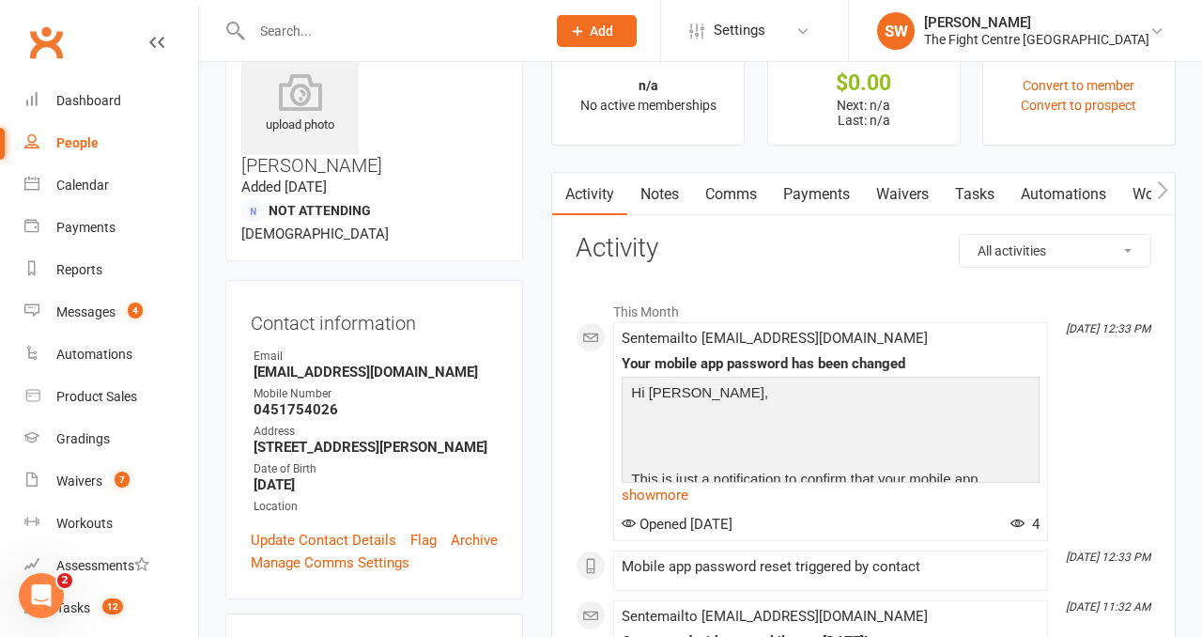
click at [1165, 180] on icon "button" at bounding box center [1162, 190] width 11 height 20
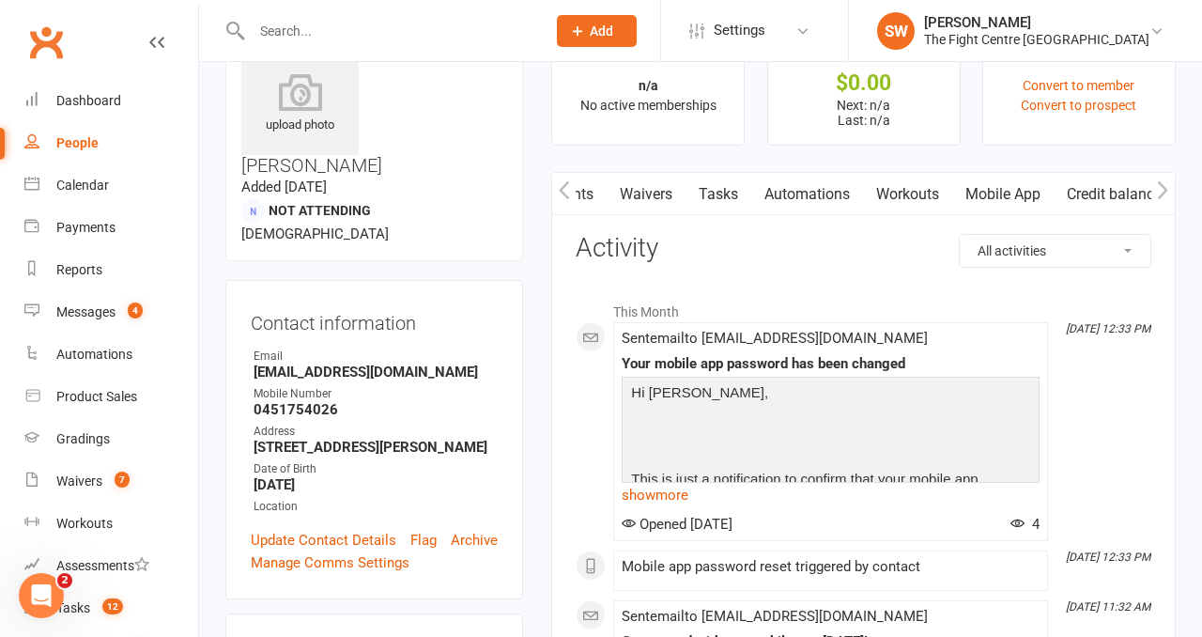
click at [989, 193] on link "Mobile App" at bounding box center [1002, 194] width 101 height 43
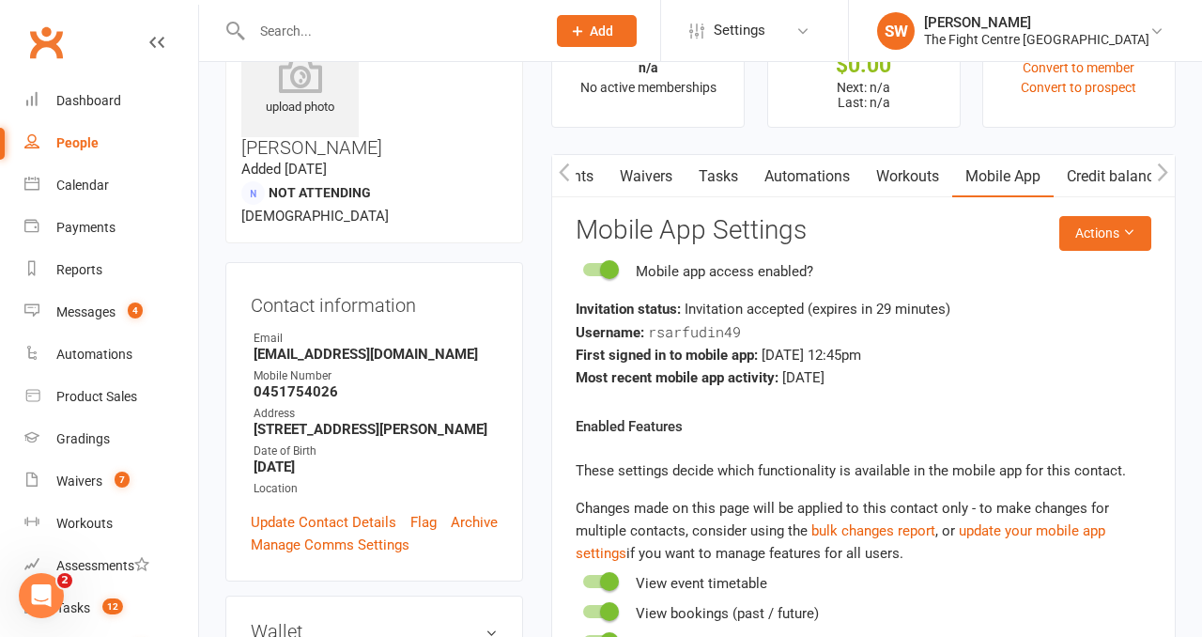
scroll to position [85, 0]
click at [959, 372] on div "Most recent mobile app activity: 4 days ago" at bounding box center [864, 376] width 576 height 23
click at [554, 175] on button "button" at bounding box center [563, 175] width 23 height 42
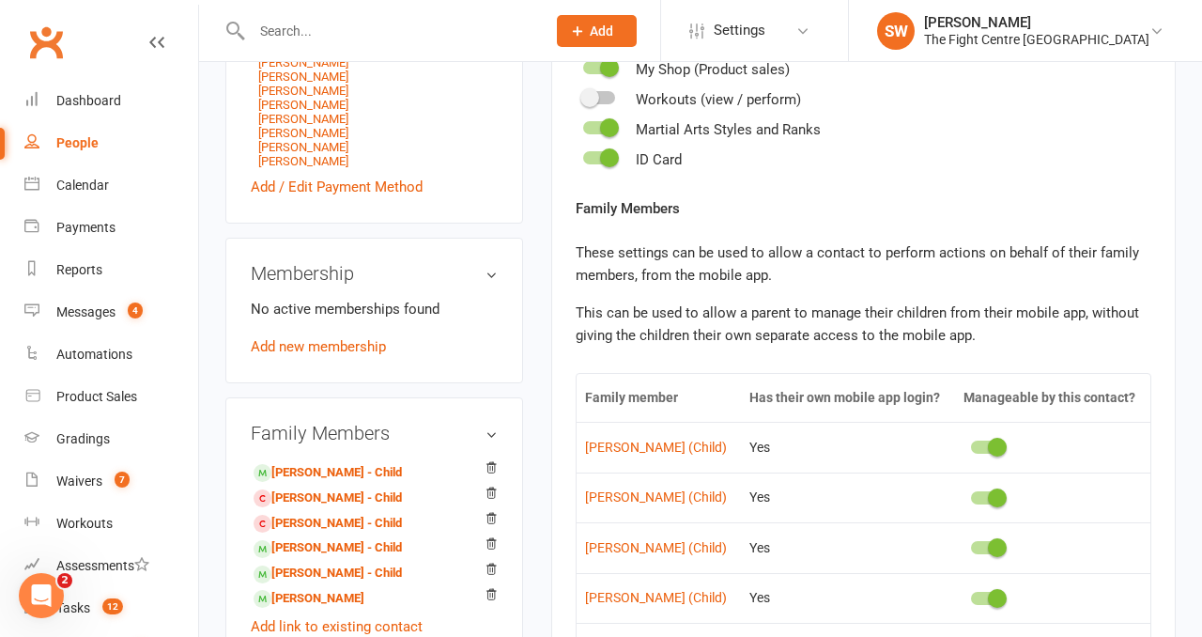
click at [531, 377] on div "upload photo Rahmat Sarfudin Added 30 August, 2018 Not Attending 47 years old C…" at bounding box center [374, 287] width 326 height 1895
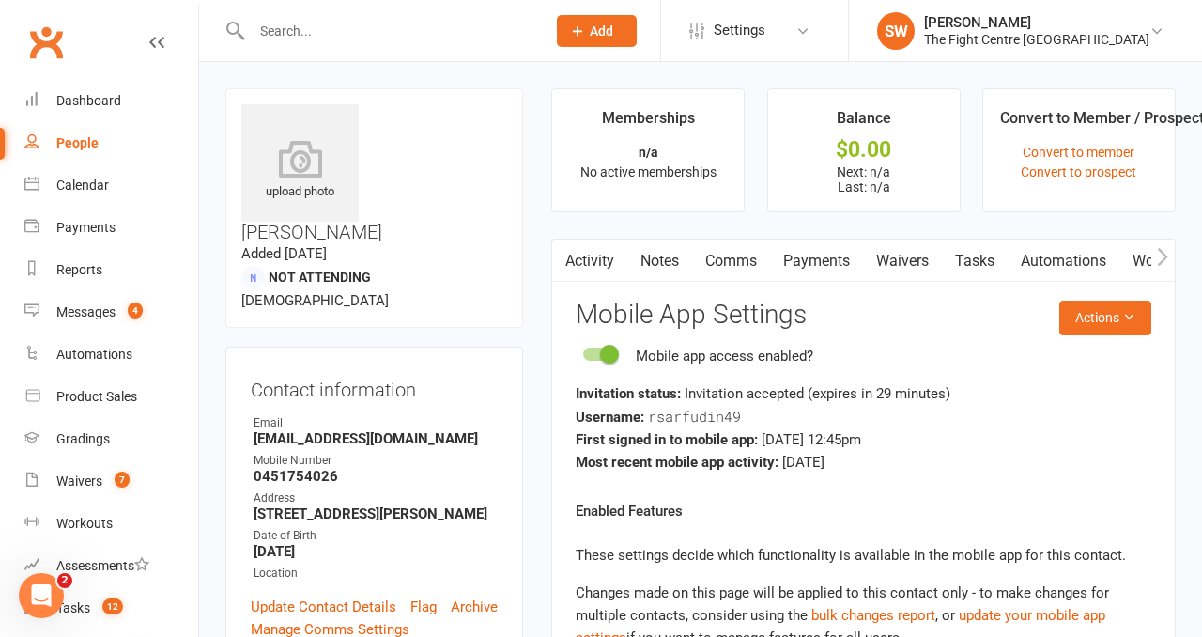
click at [1163, 257] on icon "button" at bounding box center [1162, 257] width 11 height 20
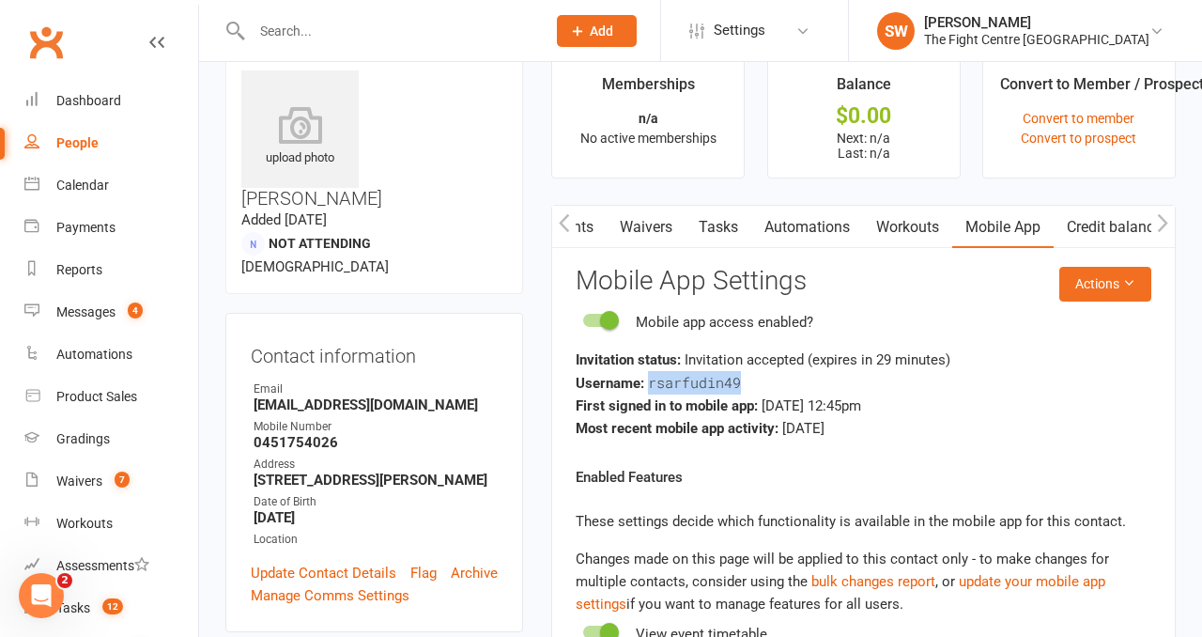
drag, startPoint x: 748, startPoint y: 379, endPoint x: 651, endPoint y: 381, distance: 96.8
click at [651, 381] on div "Username: rsarfudin49" at bounding box center [864, 382] width 576 height 23
copy span "rsarfudin49"
click at [97, 315] on div "Messages" at bounding box center [85, 311] width 59 height 15
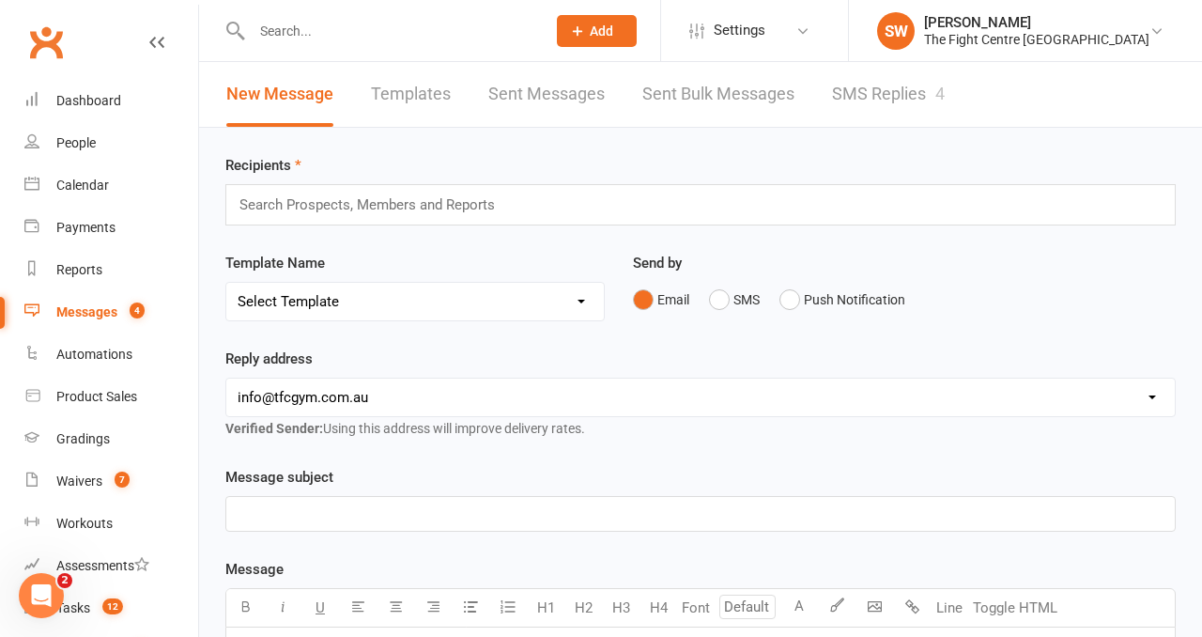
click at [849, 95] on link "SMS Replies 4" at bounding box center [888, 94] width 113 height 65
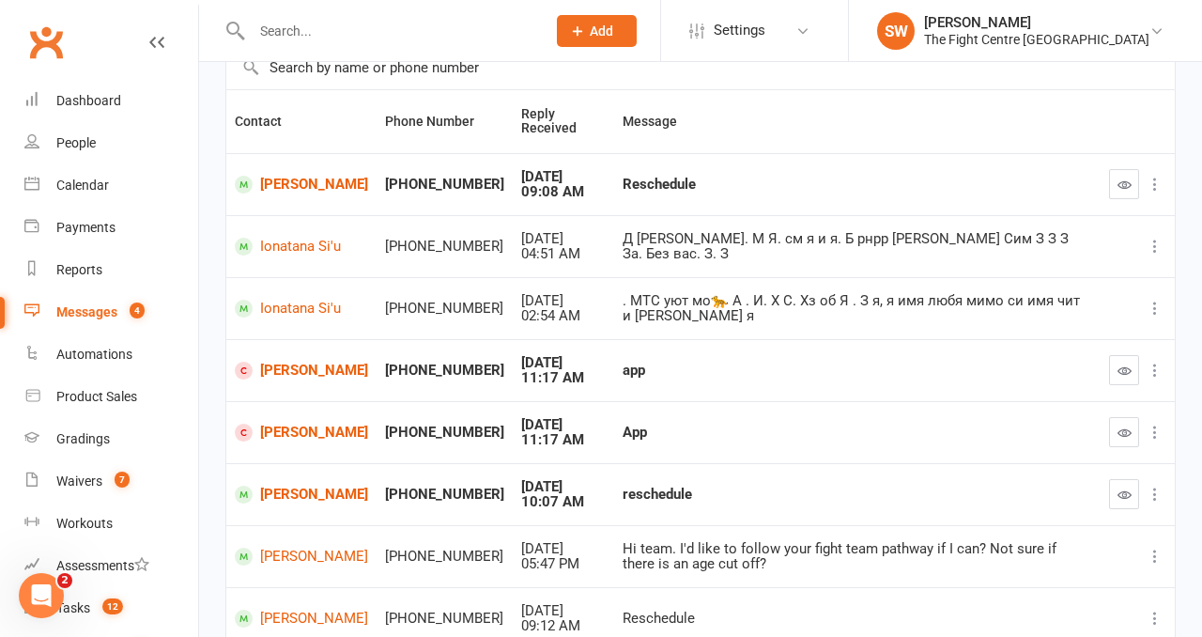
scroll to position [175, 0]
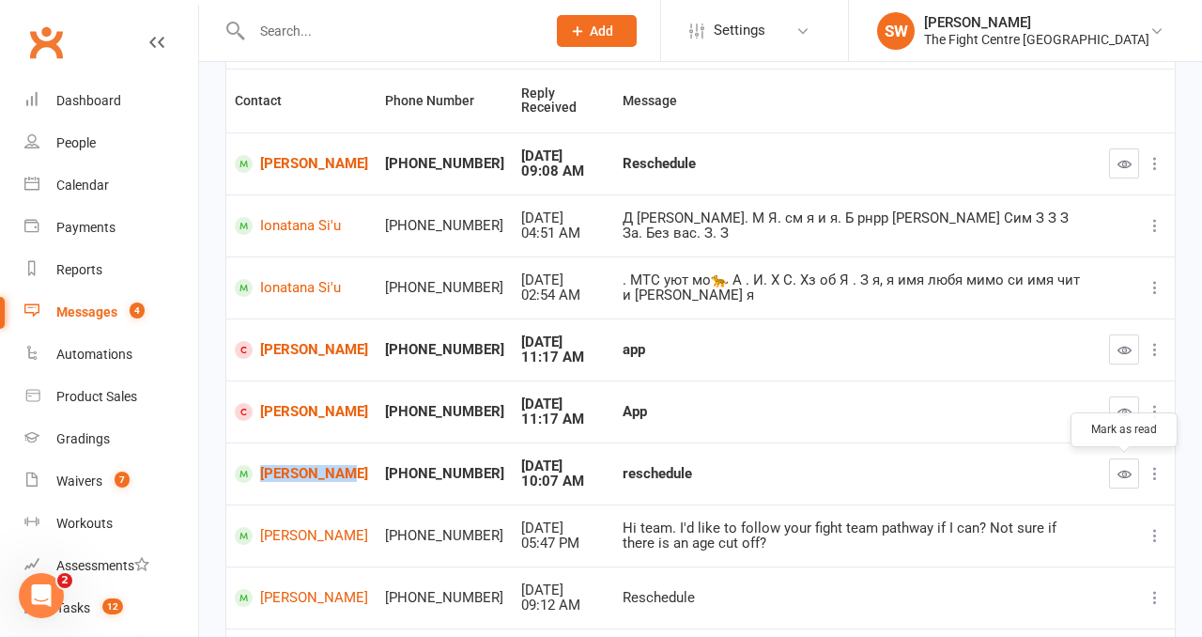
click at [1122, 479] on icon "button" at bounding box center [1125, 474] width 14 height 14
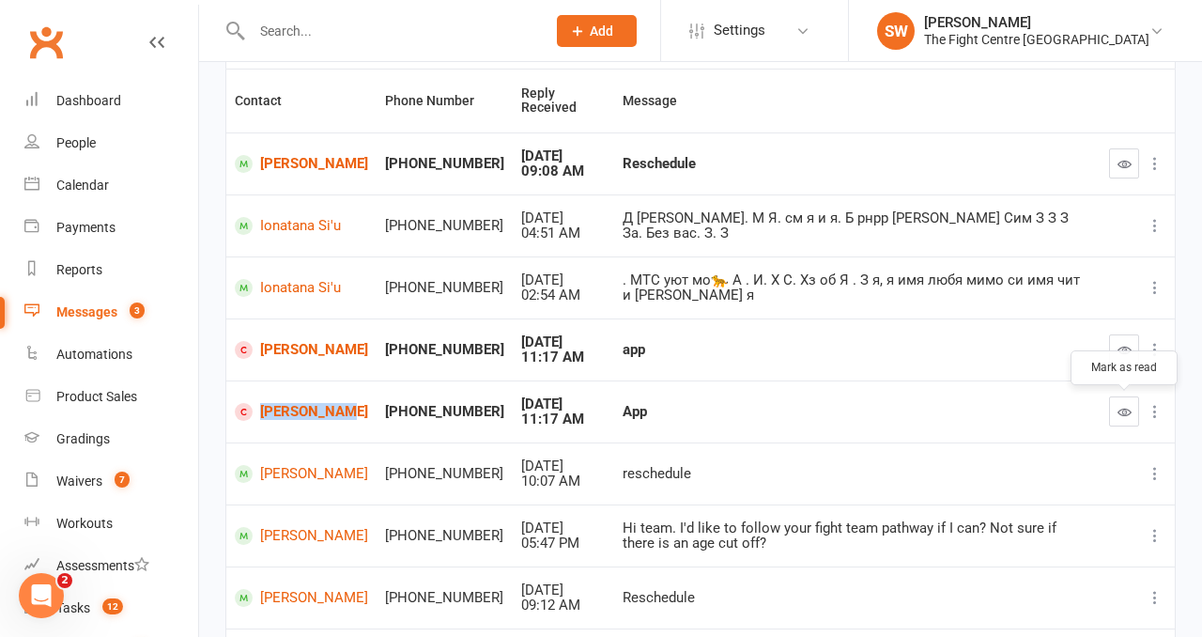
click at [1118, 409] on icon "button" at bounding box center [1125, 412] width 14 height 14
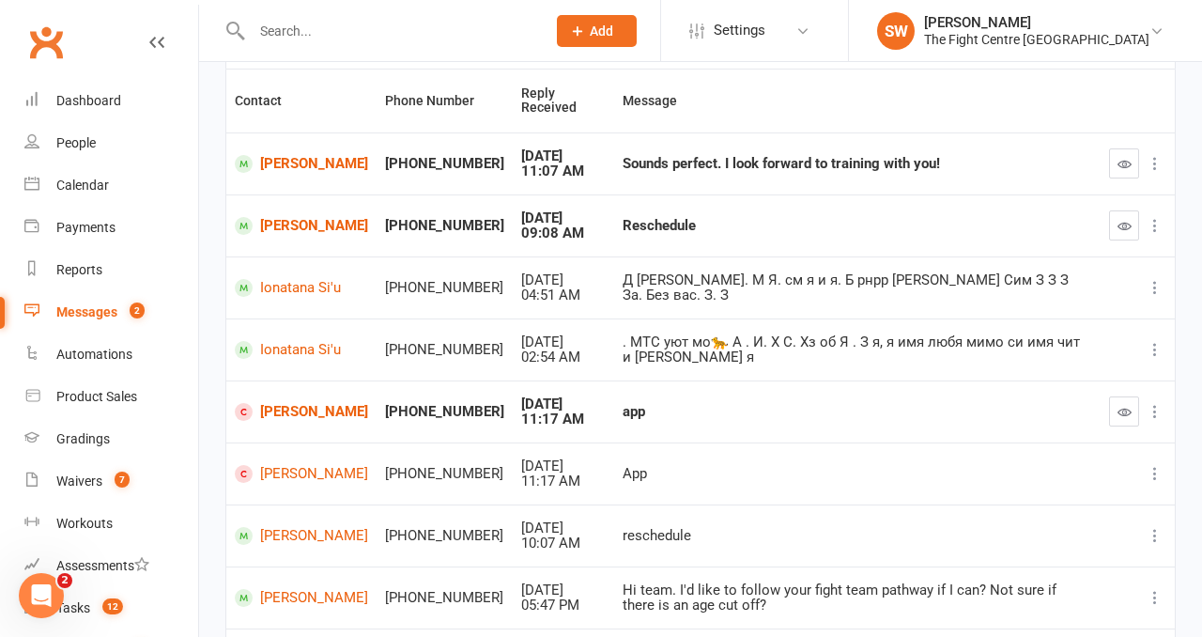
click at [1123, 408] on icon "button" at bounding box center [1125, 412] width 14 height 14
click at [1122, 167] on icon "button" at bounding box center [1125, 164] width 14 height 14
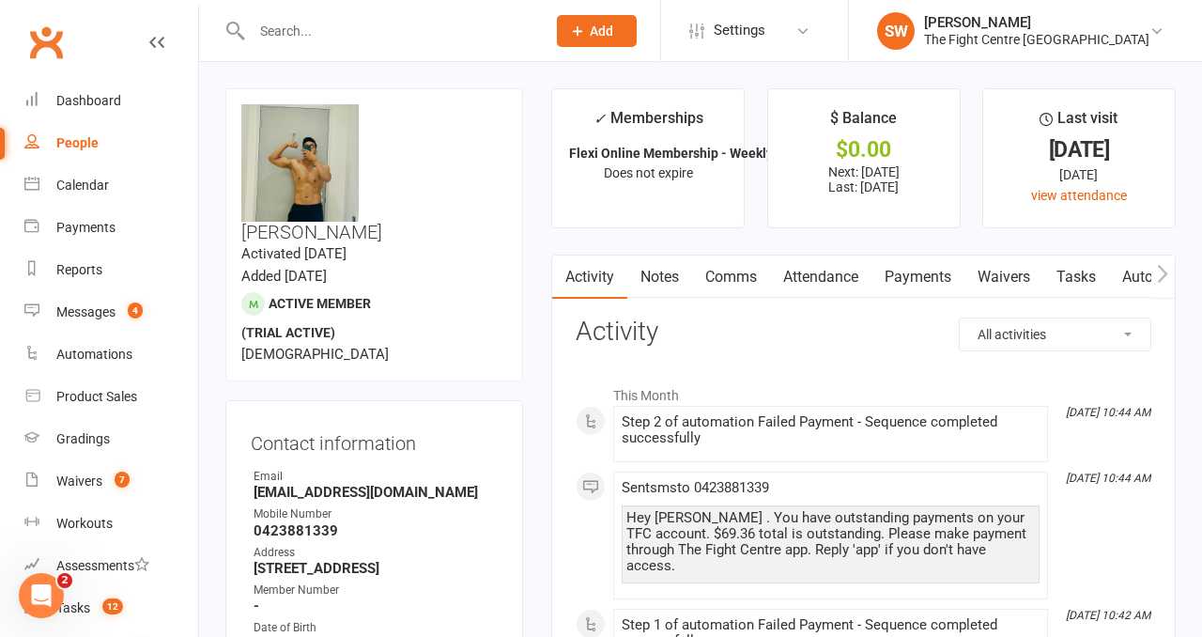
click at [914, 280] on link "Payments" at bounding box center [918, 276] width 93 height 43
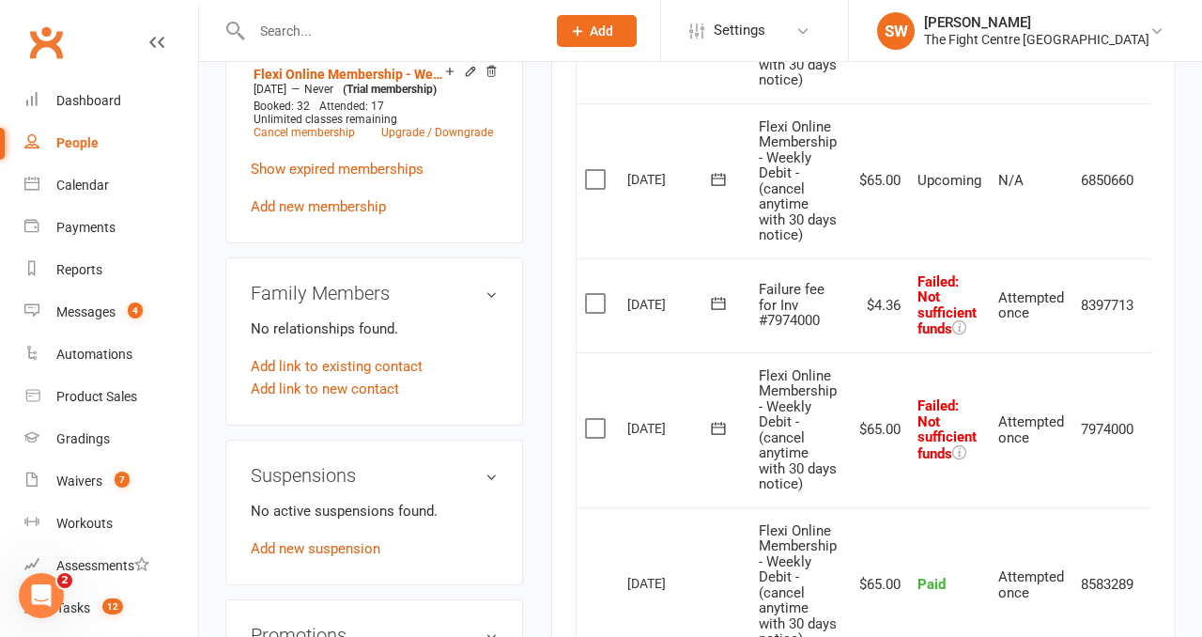
click at [725, 421] on icon at bounding box center [718, 428] width 19 height 19
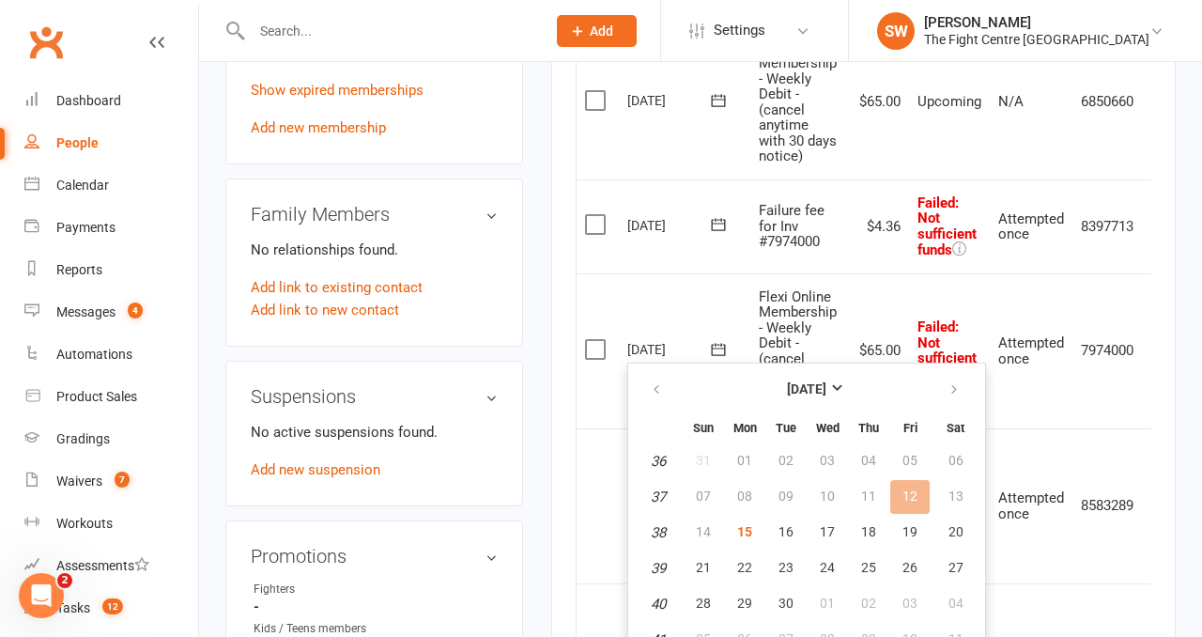
scroll to position [1035, 0]
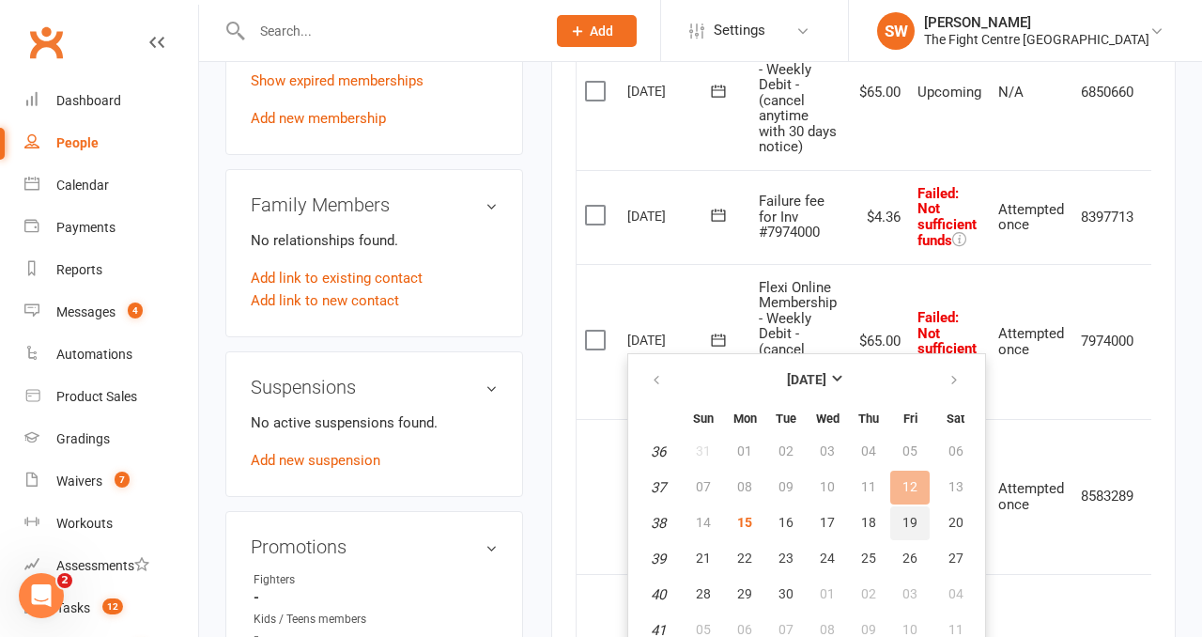
click at [916, 522] on span "19" at bounding box center [910, 522] width 15 height 15
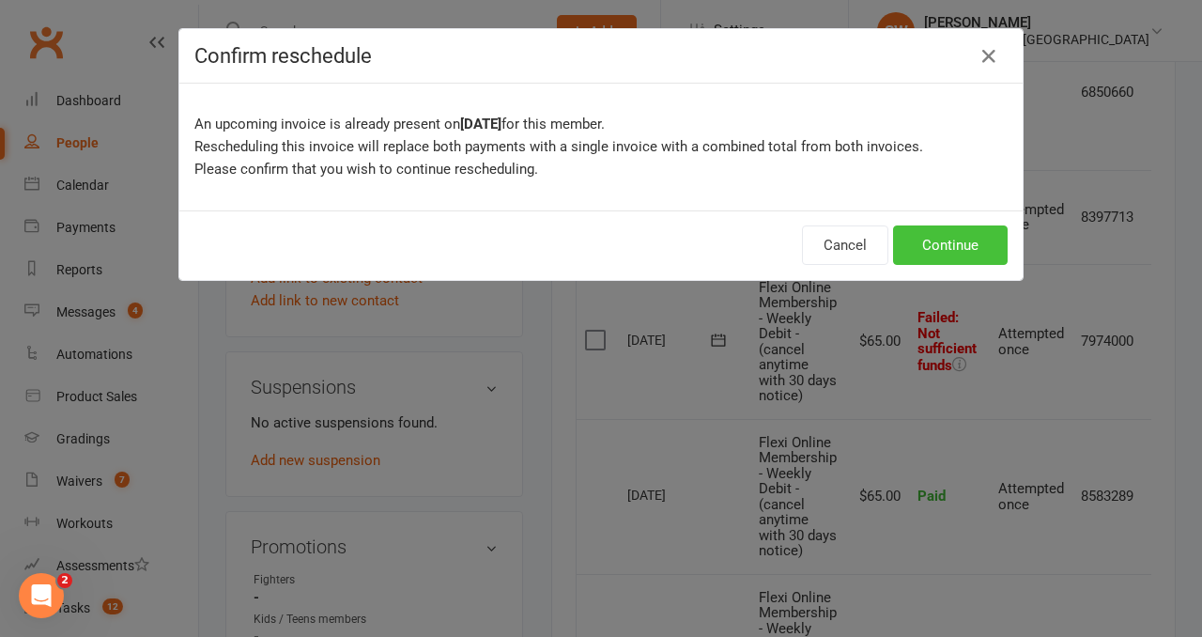
click at [921, 255] on button "Continue" at bounding box center [950, 244] width 115 height 39
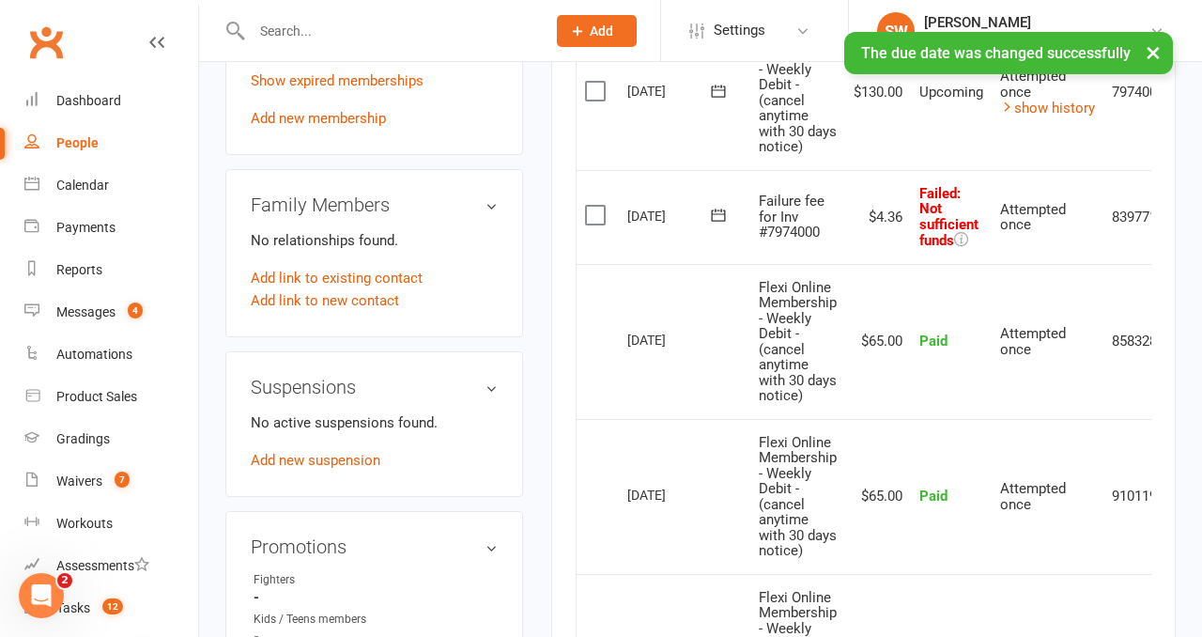
click at [721, 216] on icon at bounding box center [718, 215] width 19 height 19
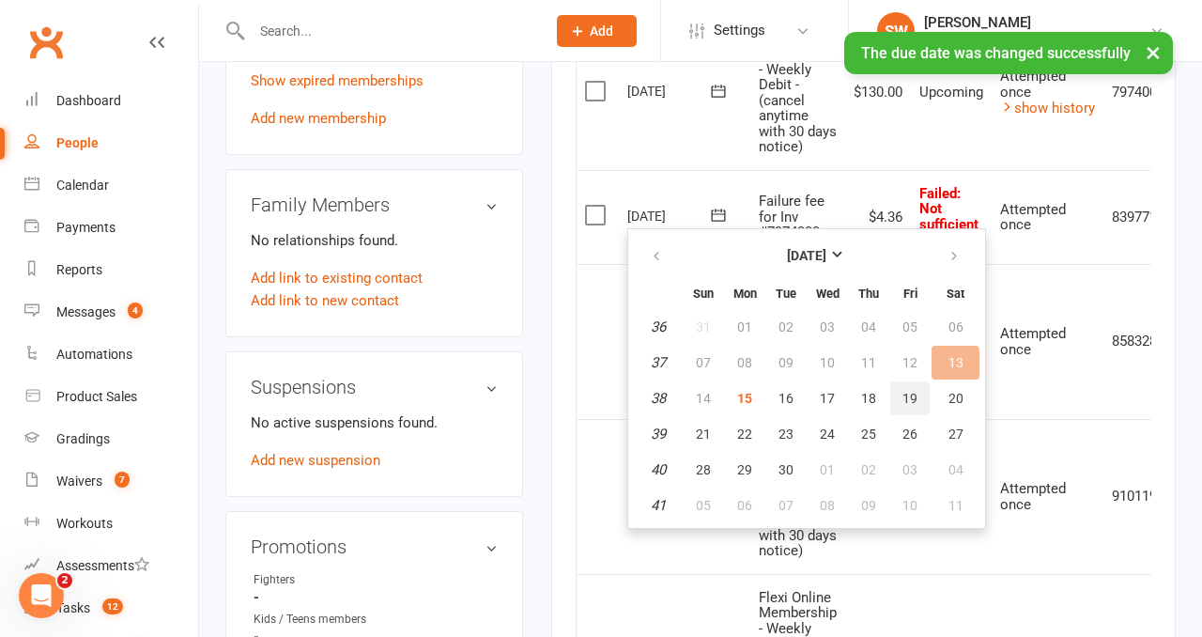
click at [913, 400] on span "19" at bounding box center [910, 398] width 15 height 15
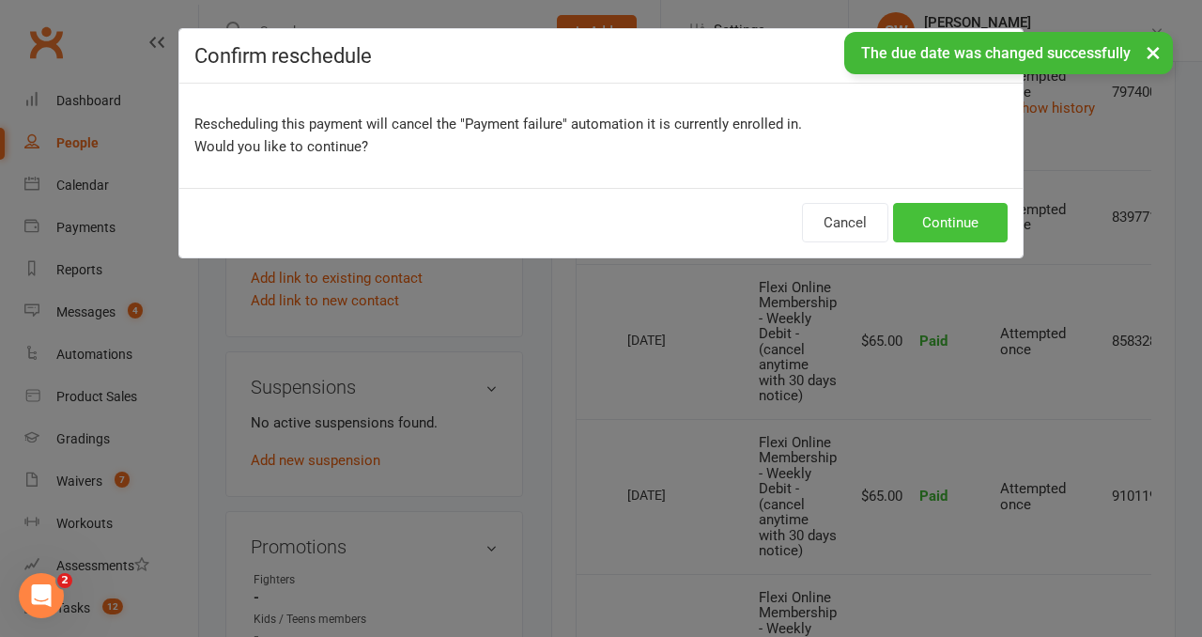
click at [942, 225] on button "Continue" at bounding box center [950, 222] width 115 height 39
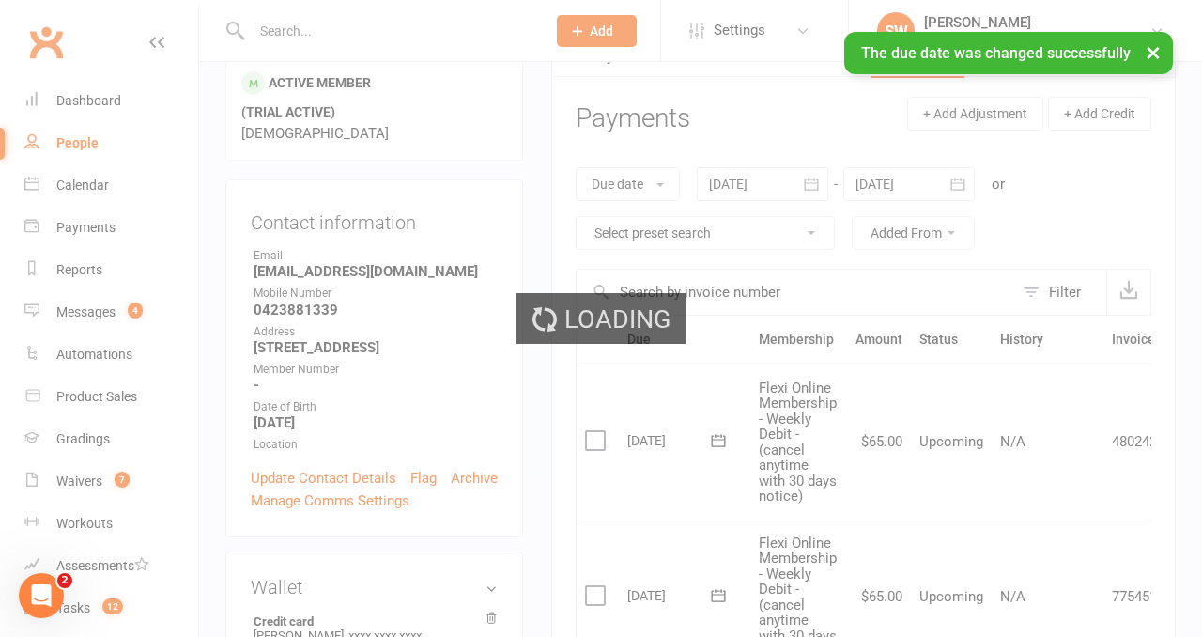
scroll to position [65, 0]
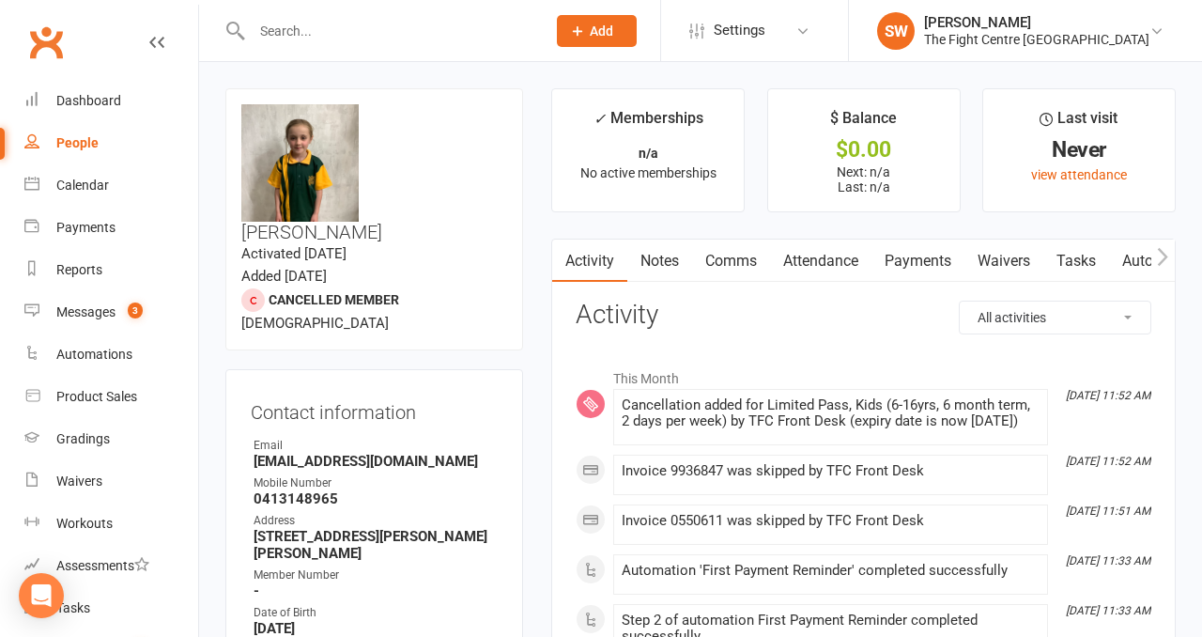
click at [908, 269] on link "Payments" at bounding box center [918, 261] width 93 height 43
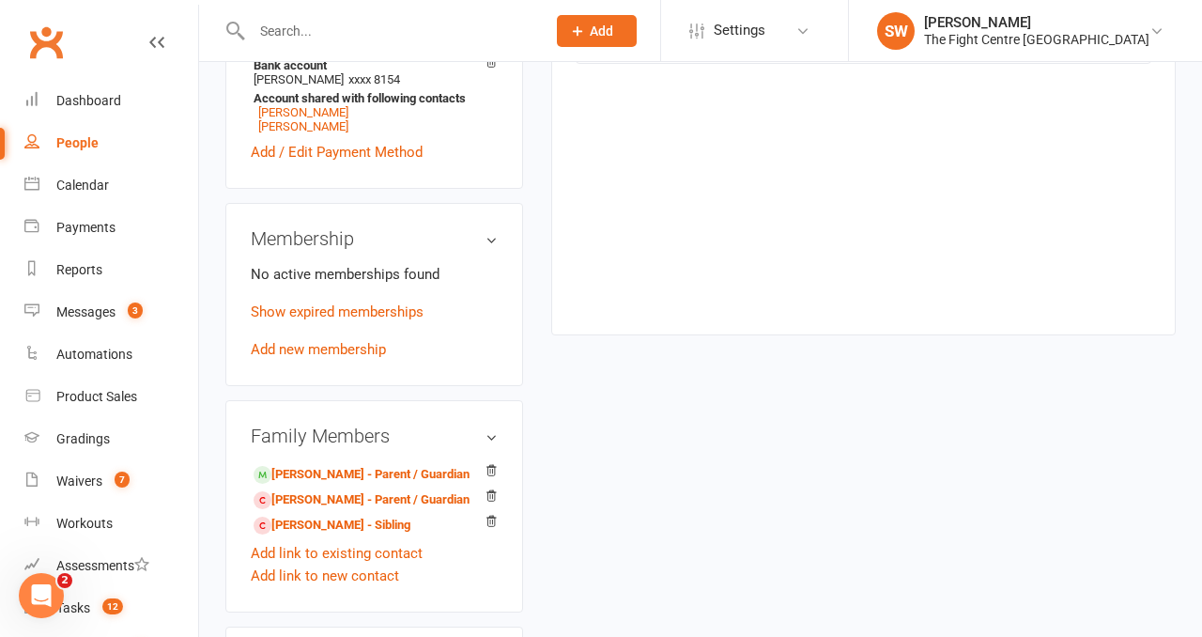
scroll to position [775, 0]
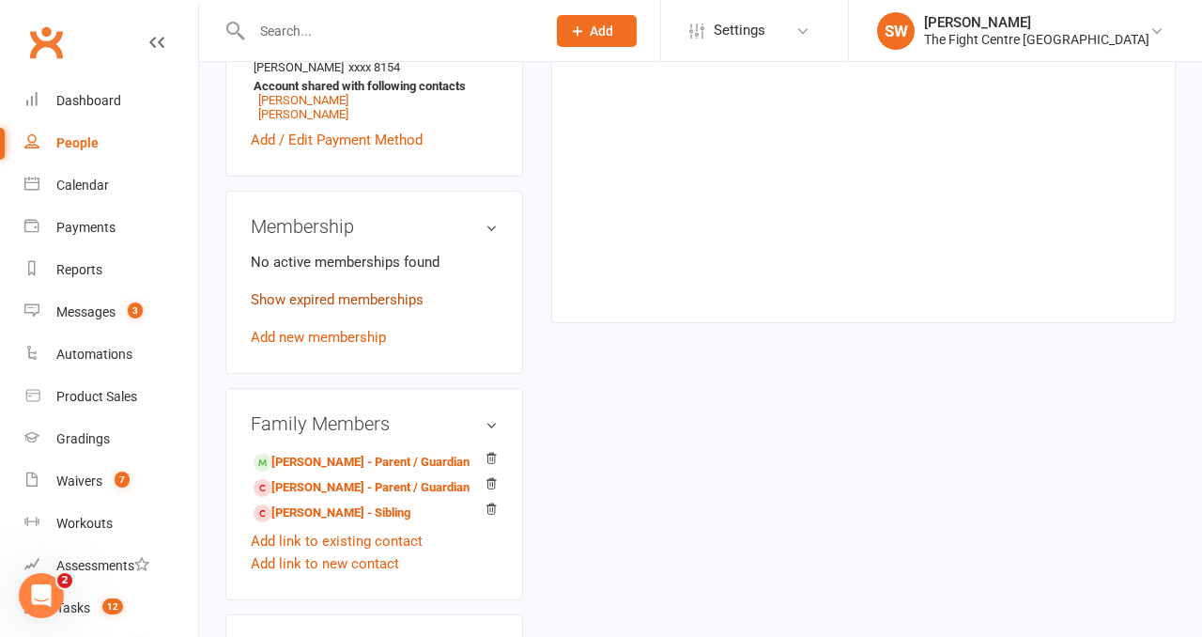
click at [372, 291] on link "Show expired memberships" at bounding box center [337, 299] width 173 height 17
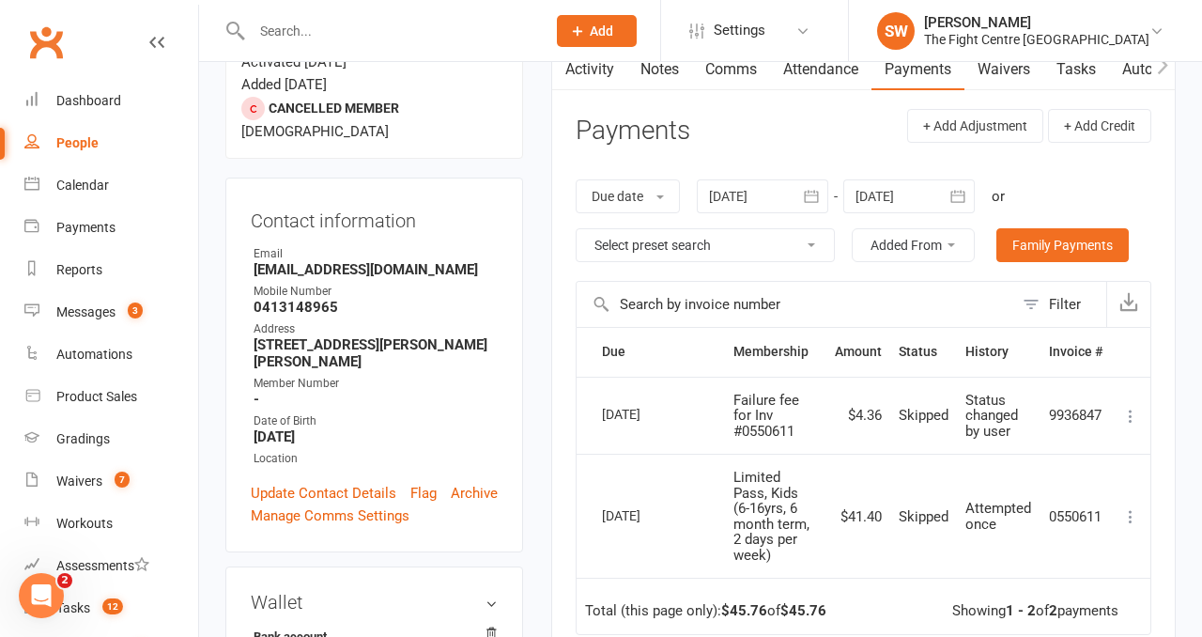
scroll to position [0, 0]
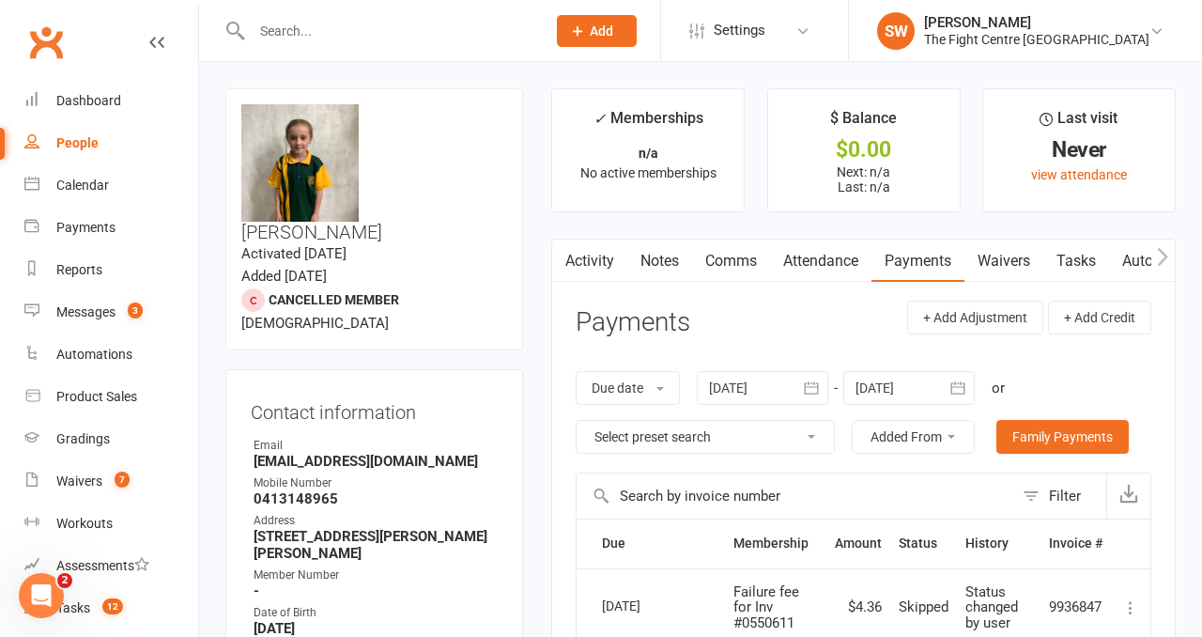
click at [672, 241] on link "Notes" at bounding box center [659, 261] width 65 height 43
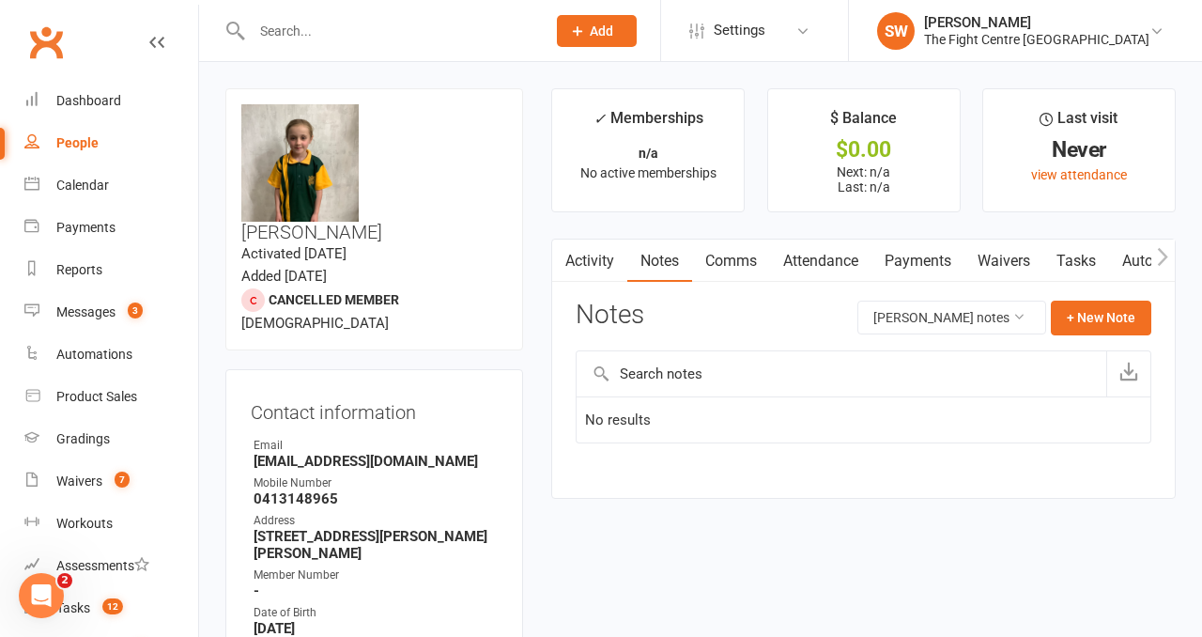
click at [568, 255] on icon "button" at bounding box center [564, 257] width 11 height 20
click at [579, 266] on link "Activity" at bounding box center [589, 261] width 75 height 43
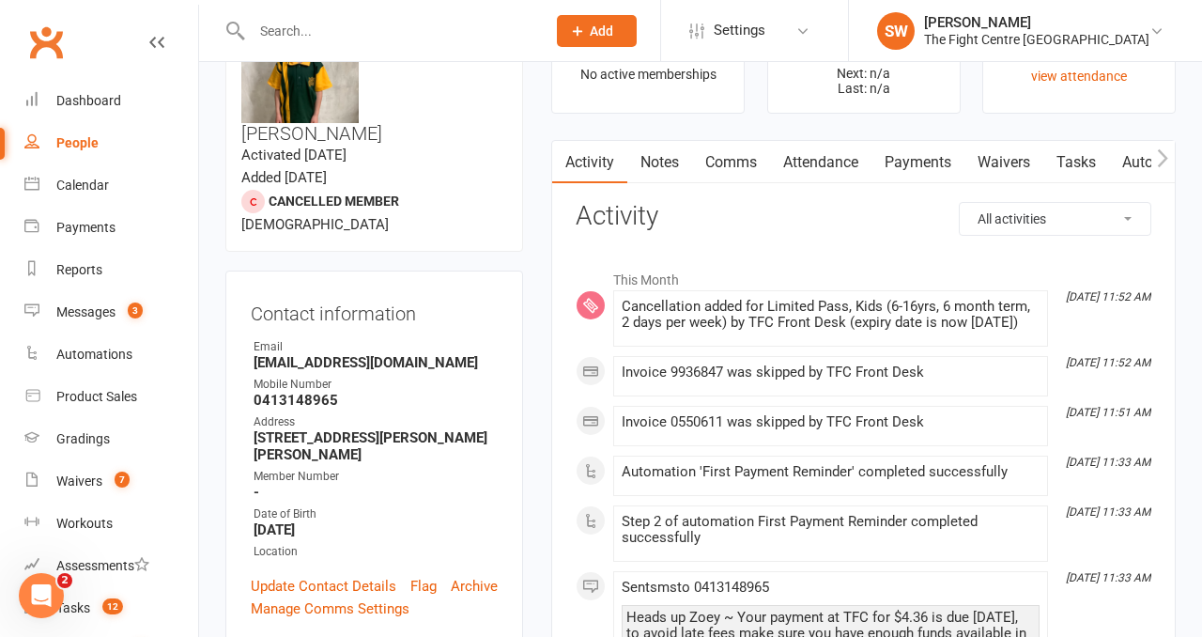
scroll to position [116, 0]
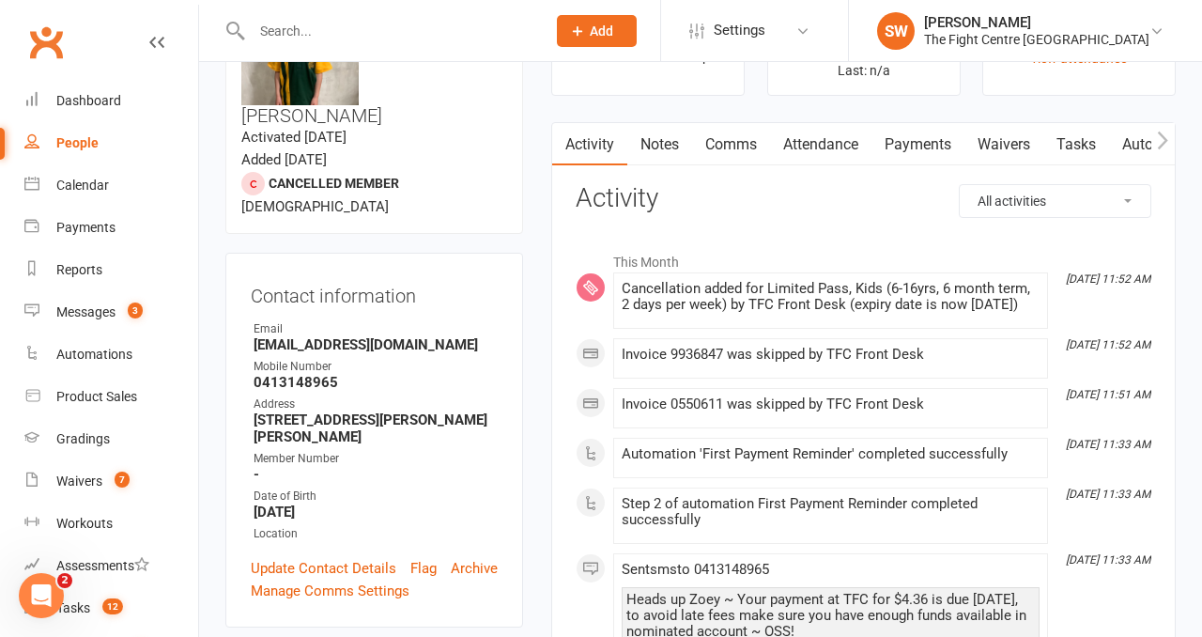
click at [1154, 148] on button "button" at bounding box center [1163, 144] width 23 height 42
click at [1154, 147] on button "button" at bounding box center [1163, 144] width 23 height 42
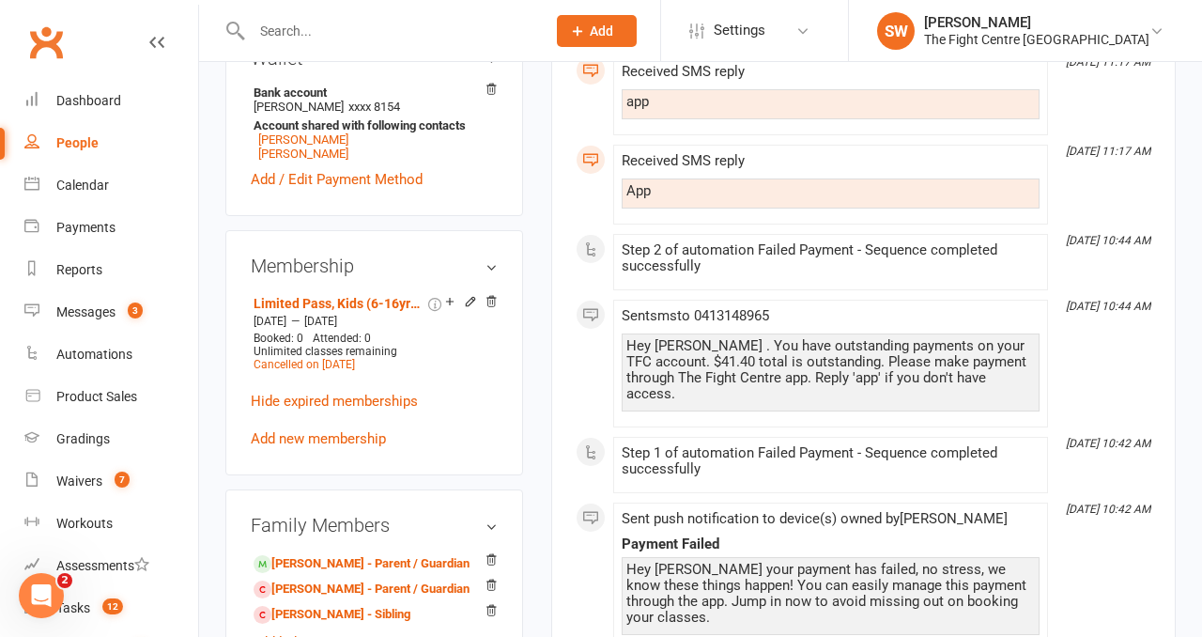
scroll to position [743, 0]
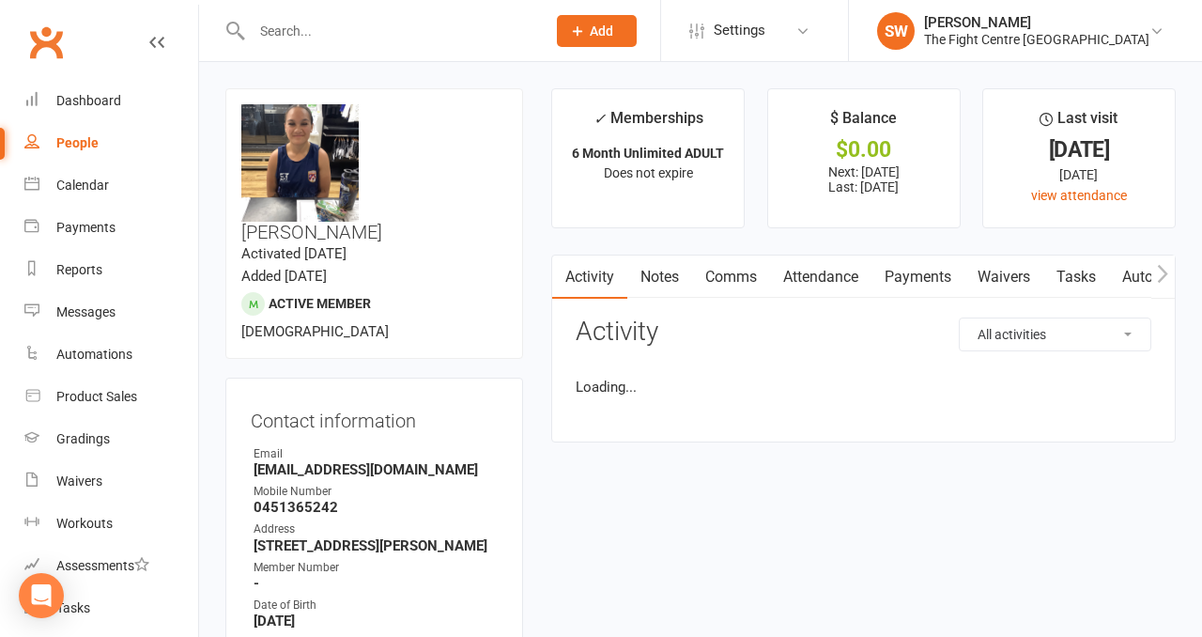
click at [909, 292] on link "Payments" at bounding box center [918, 276] width 93 height 43
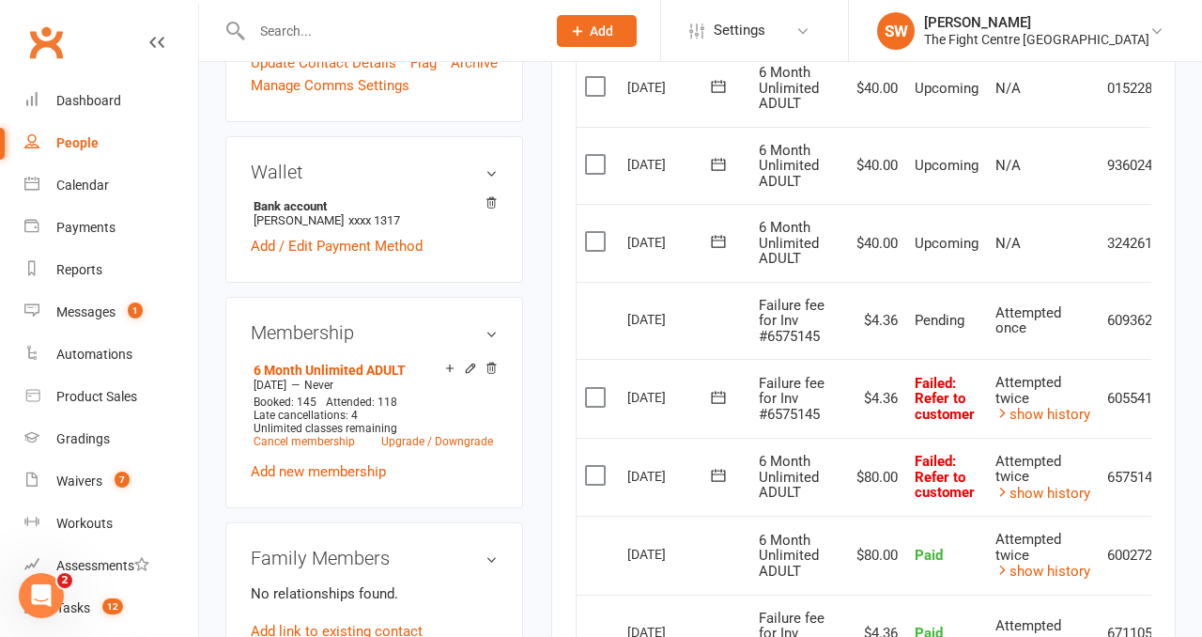
scroll to position [692, 0]
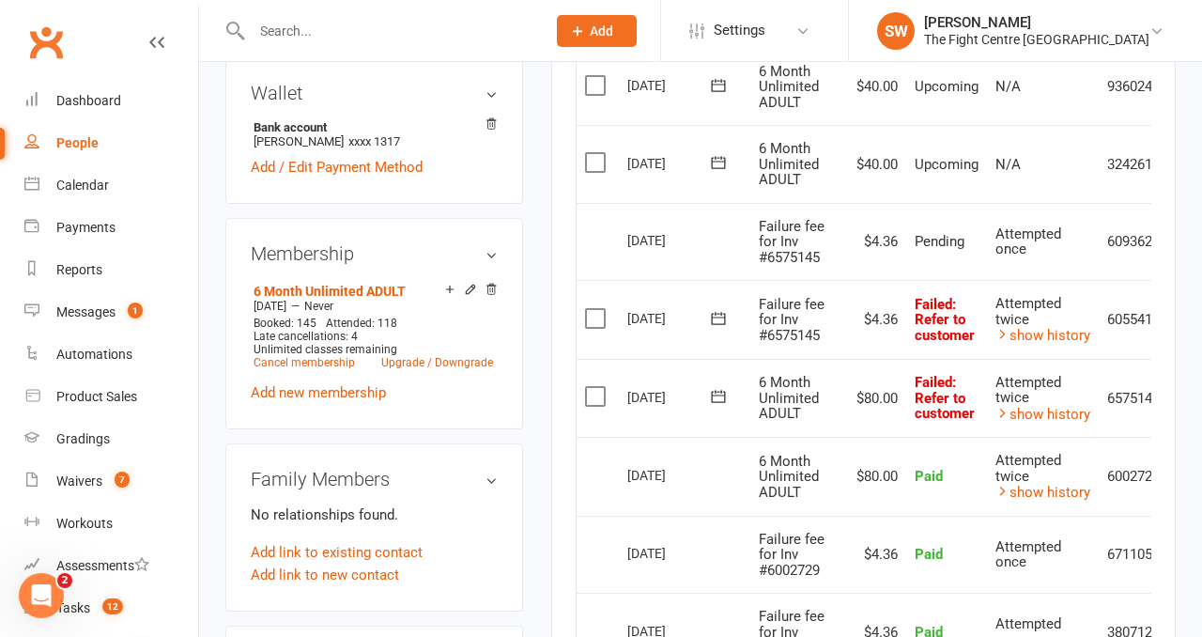
click at [721, 400] on icon at bounding box center [718, 396] width 19 height 19
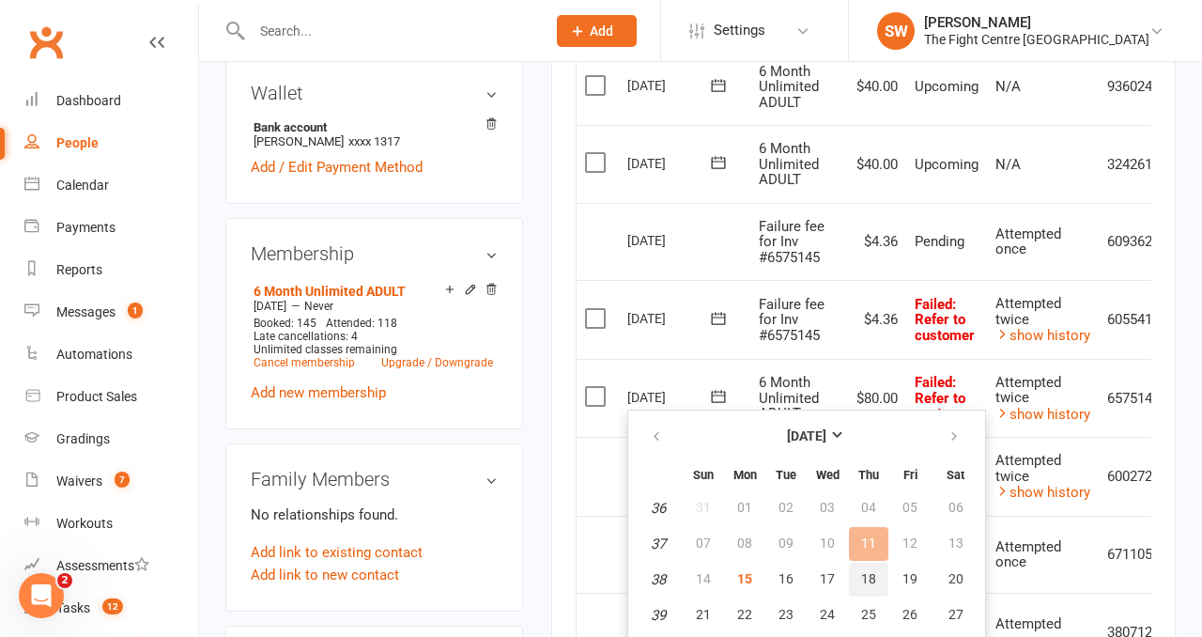
click at [877, 583] on button "18" at bounding box center [868, 580] width 39 height 34
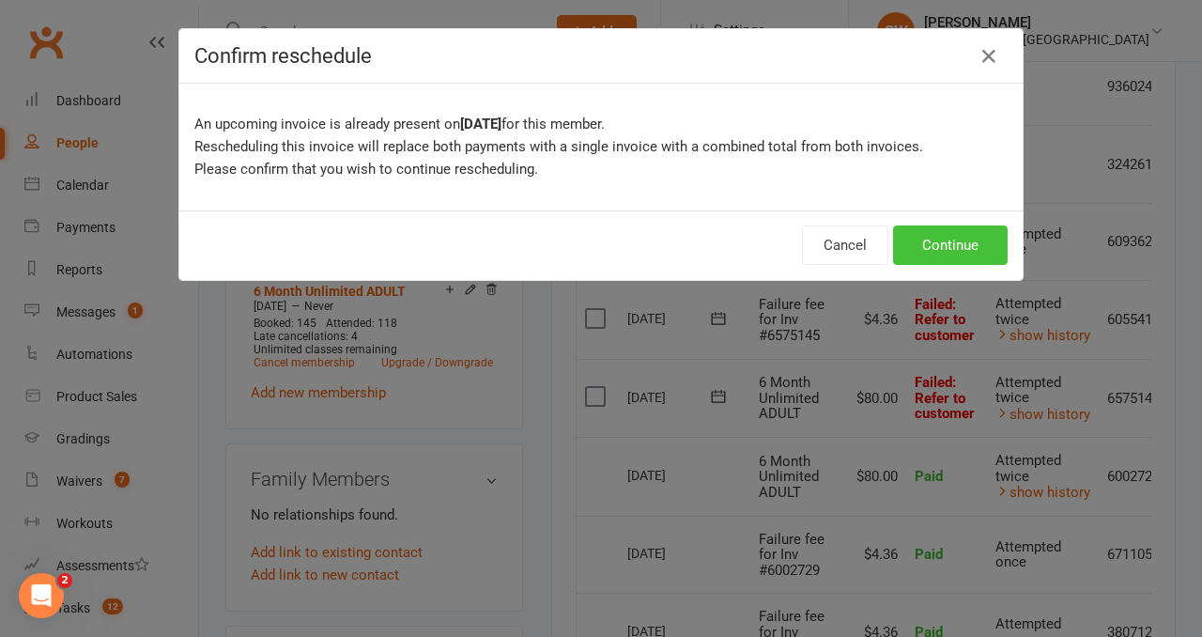
click at [912, 240] on button "Continue" at bounding box center [950, 244] width 115 height 39
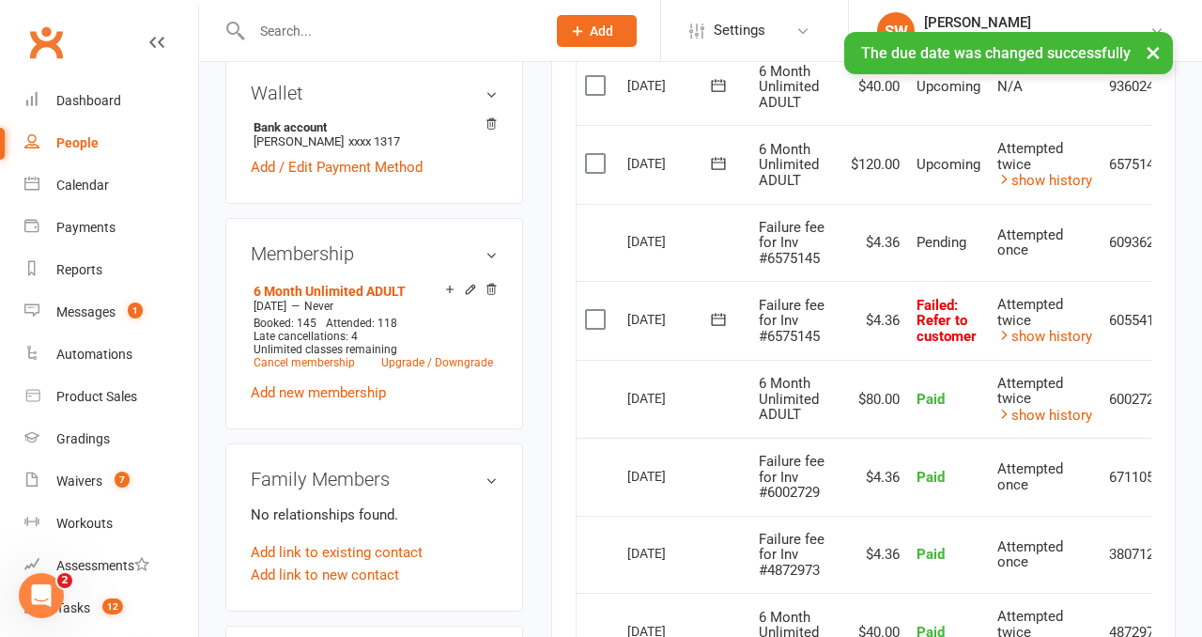
click at [717, 316] on icon at bounding box center [718, 319] width 19 height 19
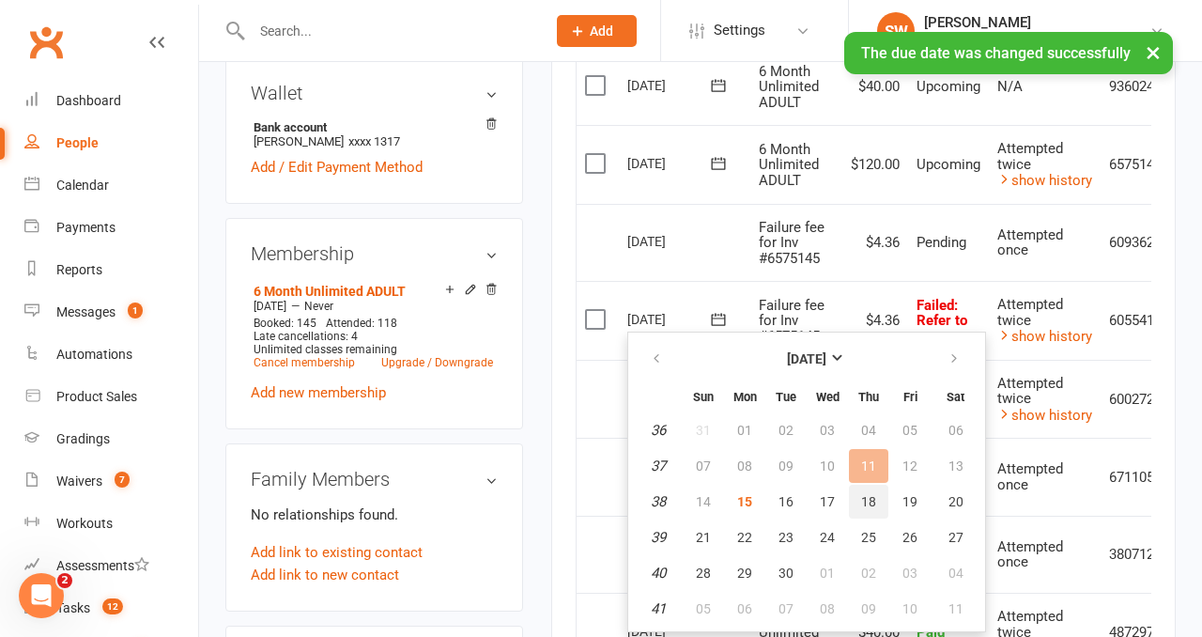
click at [873, 509] on button "18" at bounding box center [868, 502] width 39 height 34
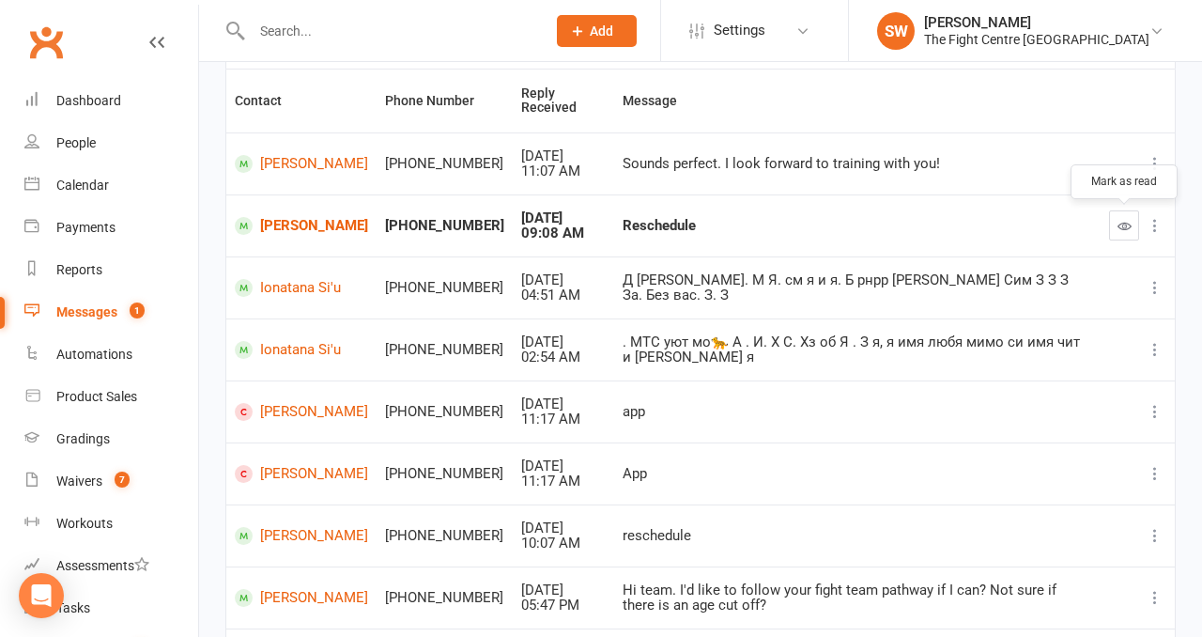
click at [1127, 221] on icon "button" at bounding box center [1125, 226] width 14 height 14
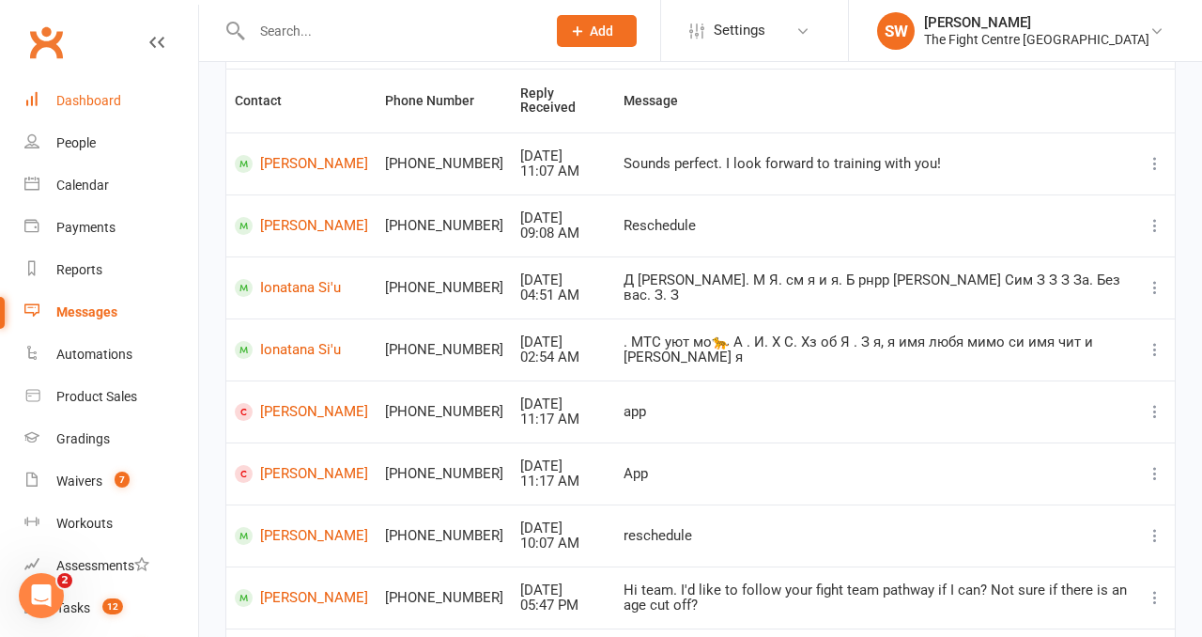
click at [132, 98] on link "Dashboard" at bounding box center [111, 101] width 174 height 42
